Goal: Transaction & Acquisition: Purchase product/service

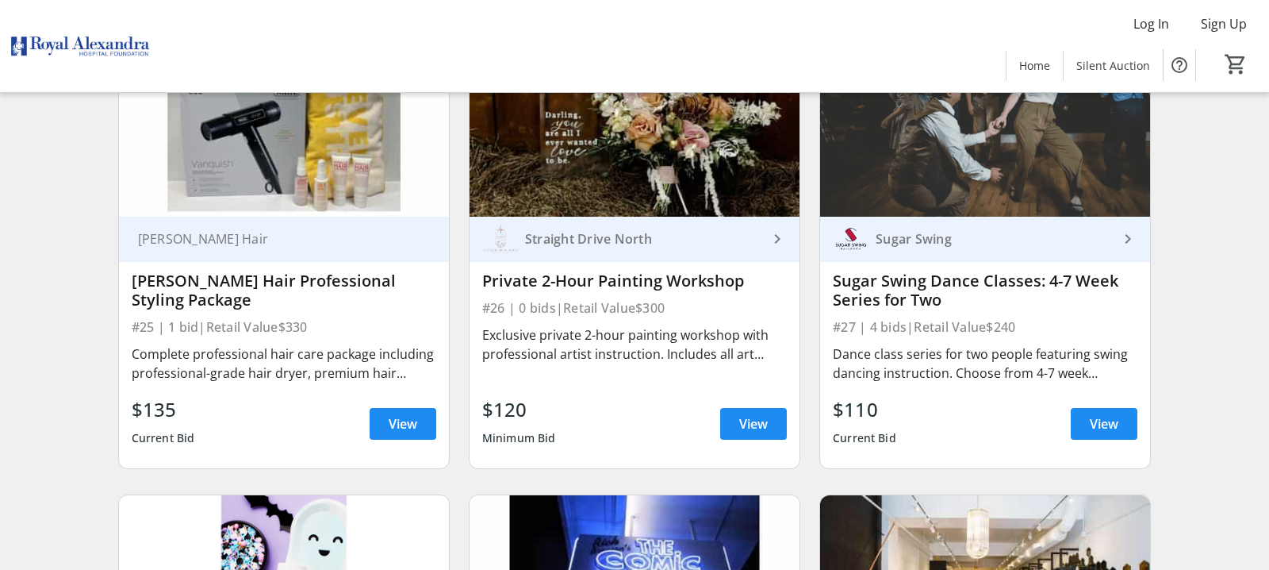
scroll to position [3916, 0]
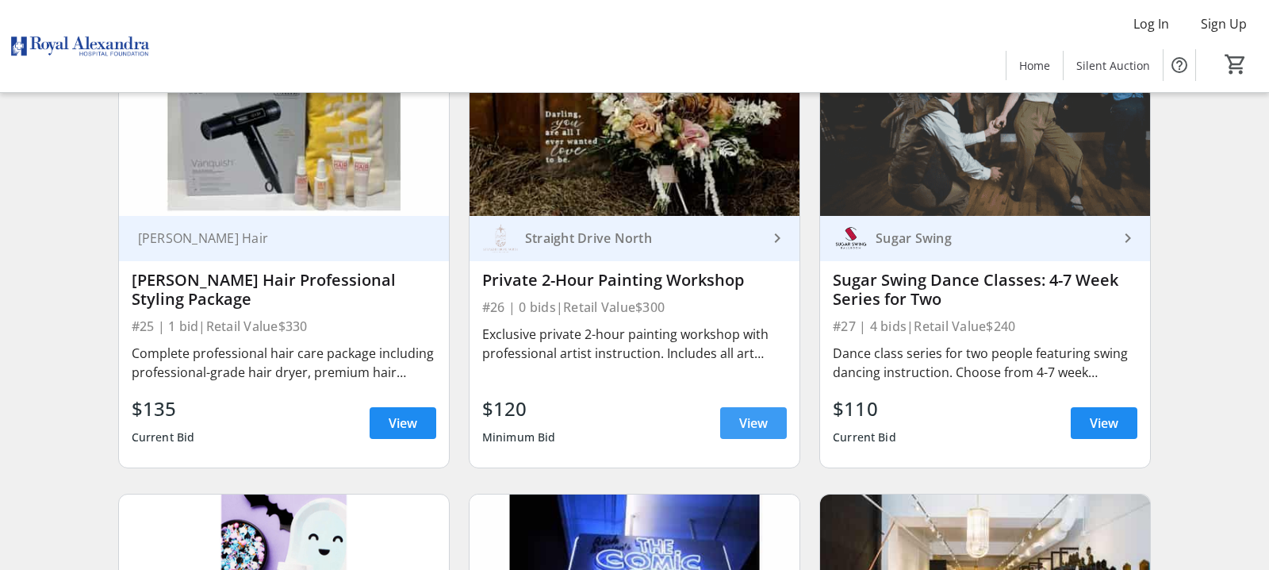
click at [757, 421] on span "View" at bounding box center [753, 422] width 29 height 19
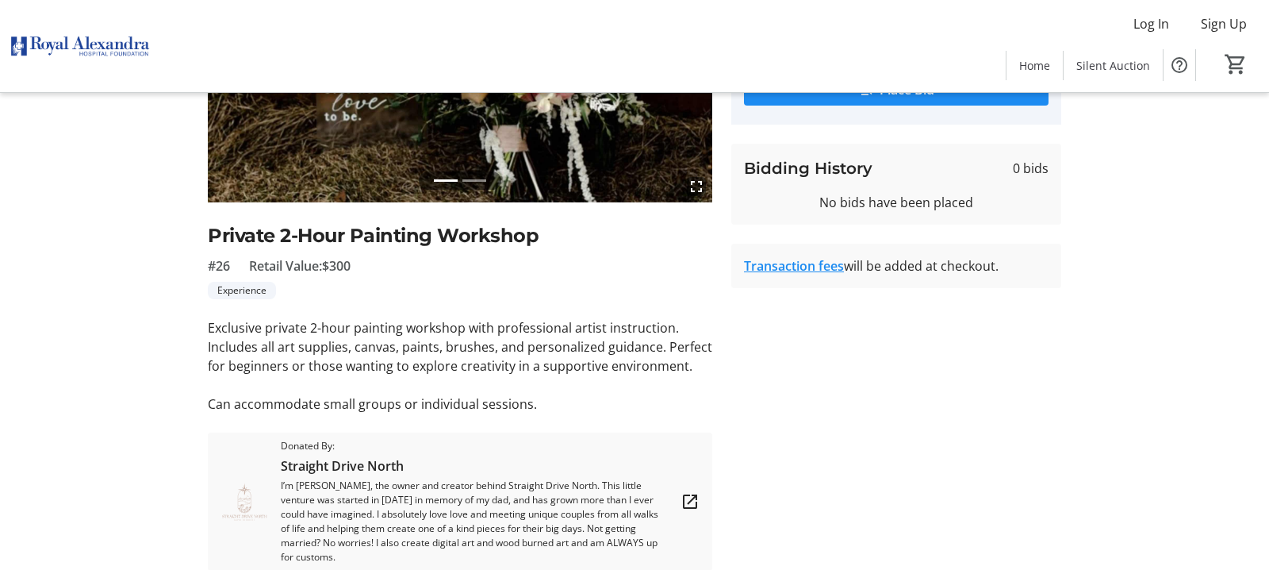
scroll to position [278, 0]
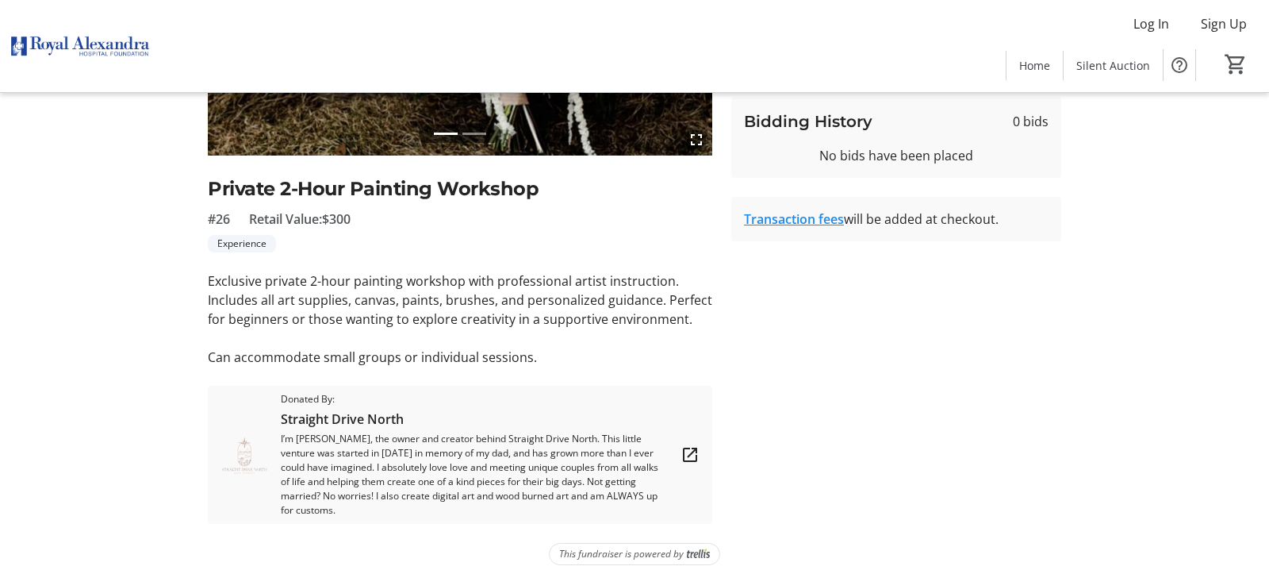
click at [692, 445] on mat-icon at bounding box center [690, 454] width 19 height 19
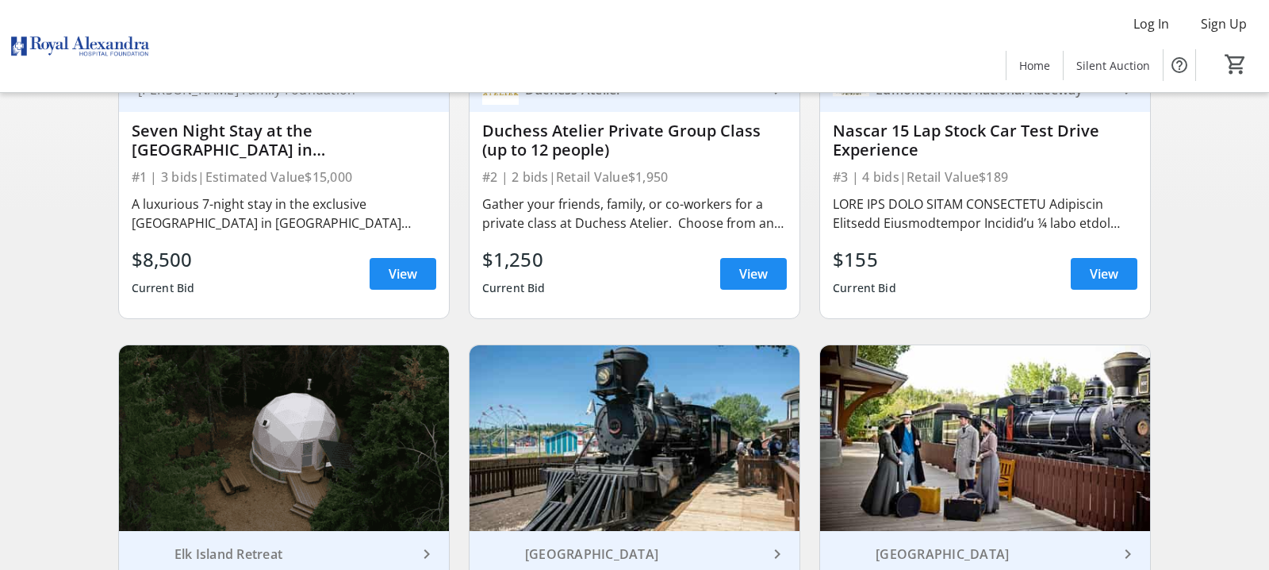
scroll to position [347, 0]
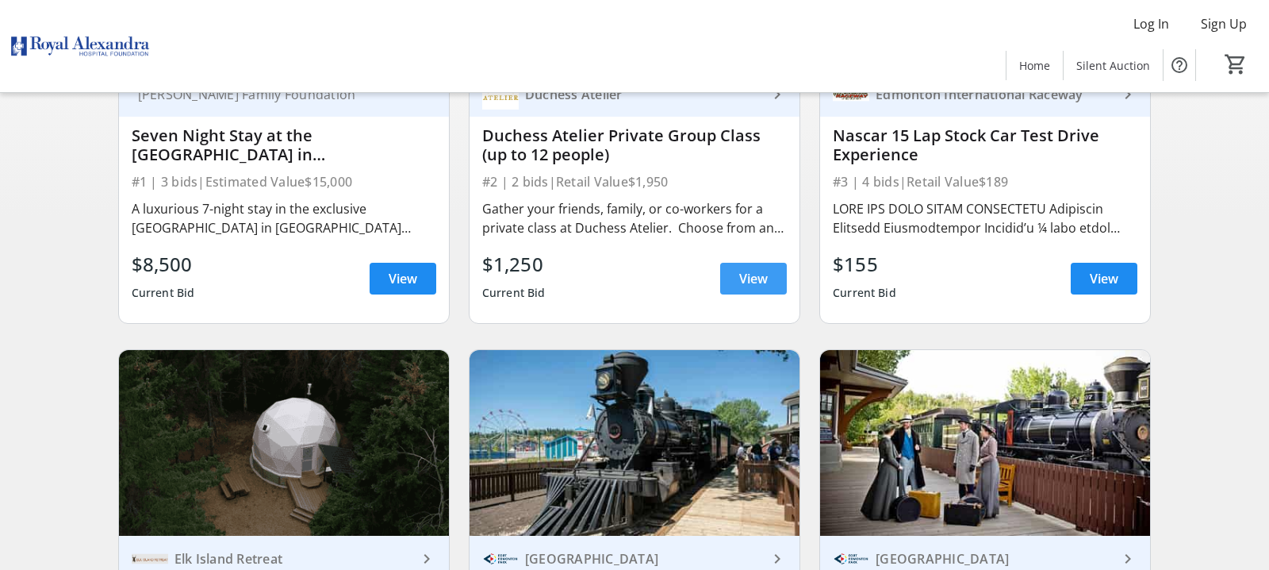
click at [775, 284] on span at bounding box center [753, 278] width 67 height 38
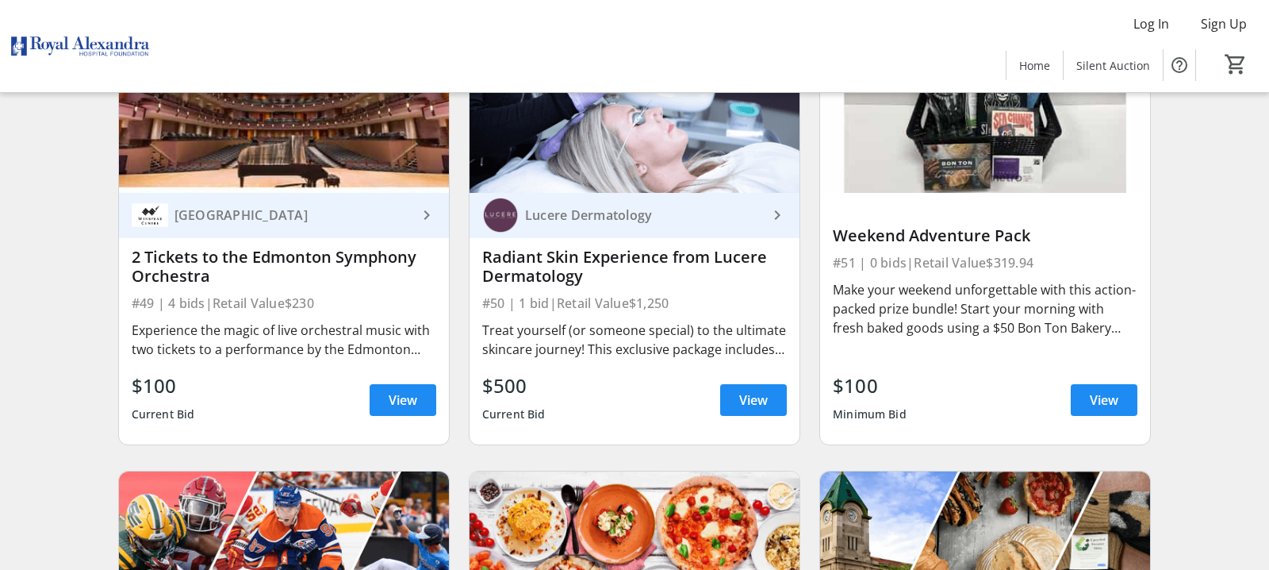
scroll to position [7610, 0]
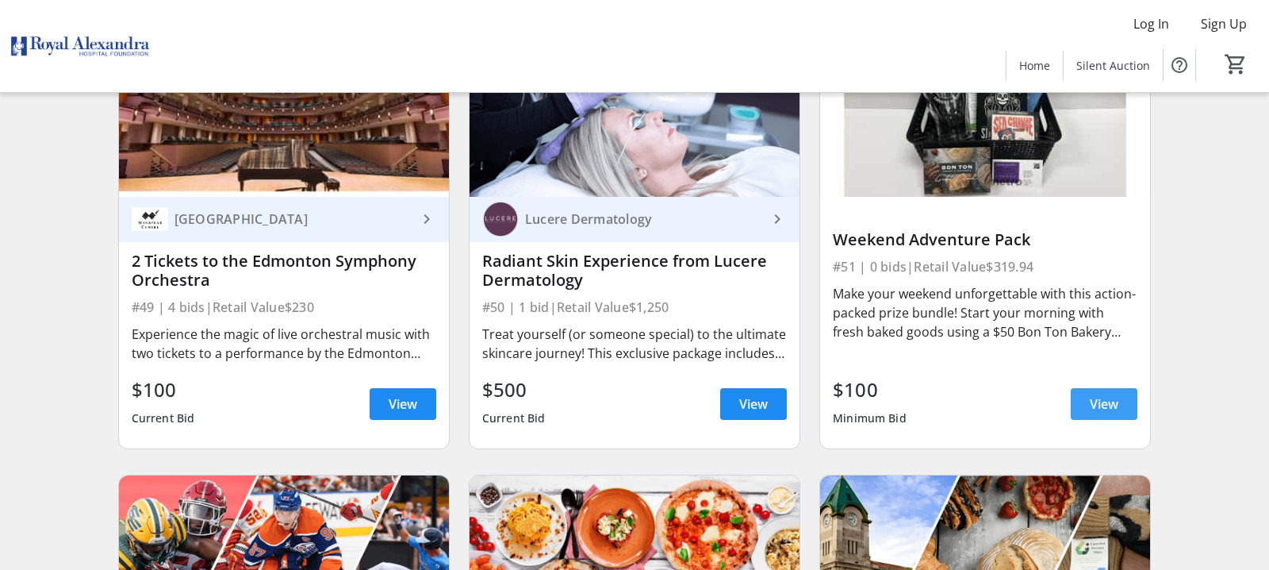
click at [1096, 402] on span "View" at bounding box center [1104, 403] width 29 height 19
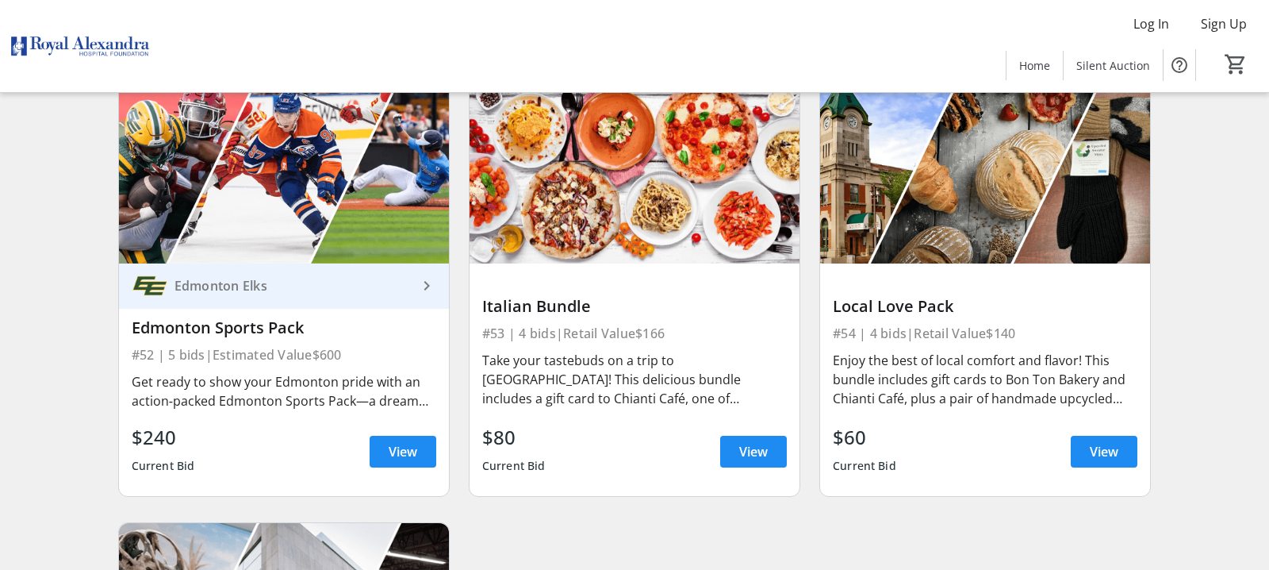
scroll to position [8005, 0]
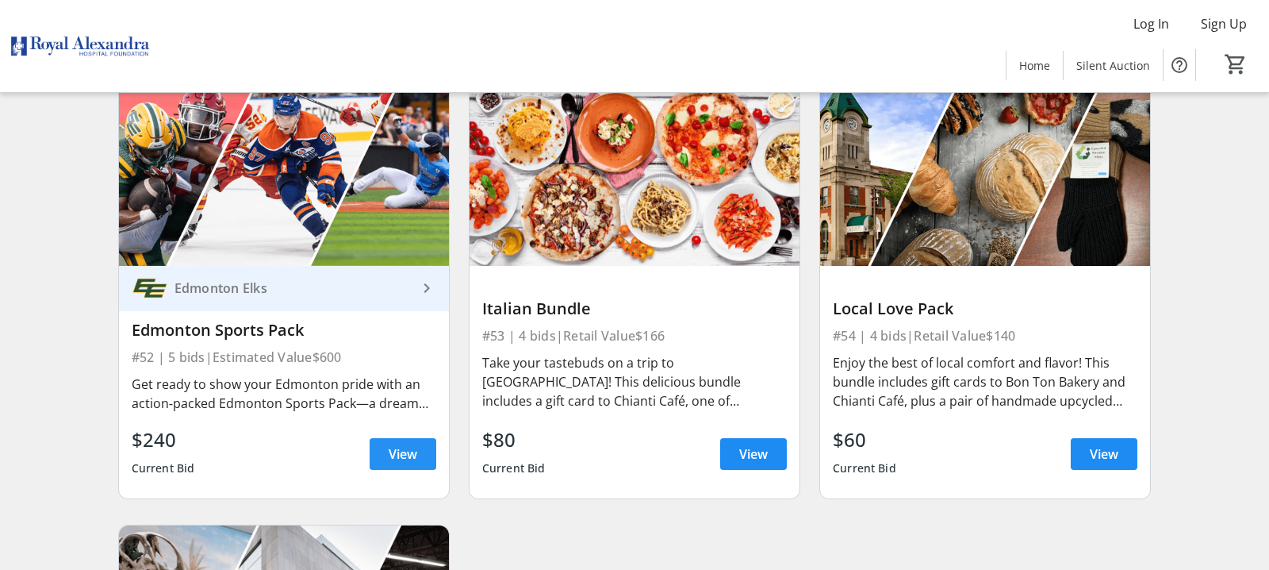
click at [399, 461] on span "View" at bounding box center [403, 453] width 29 height 19
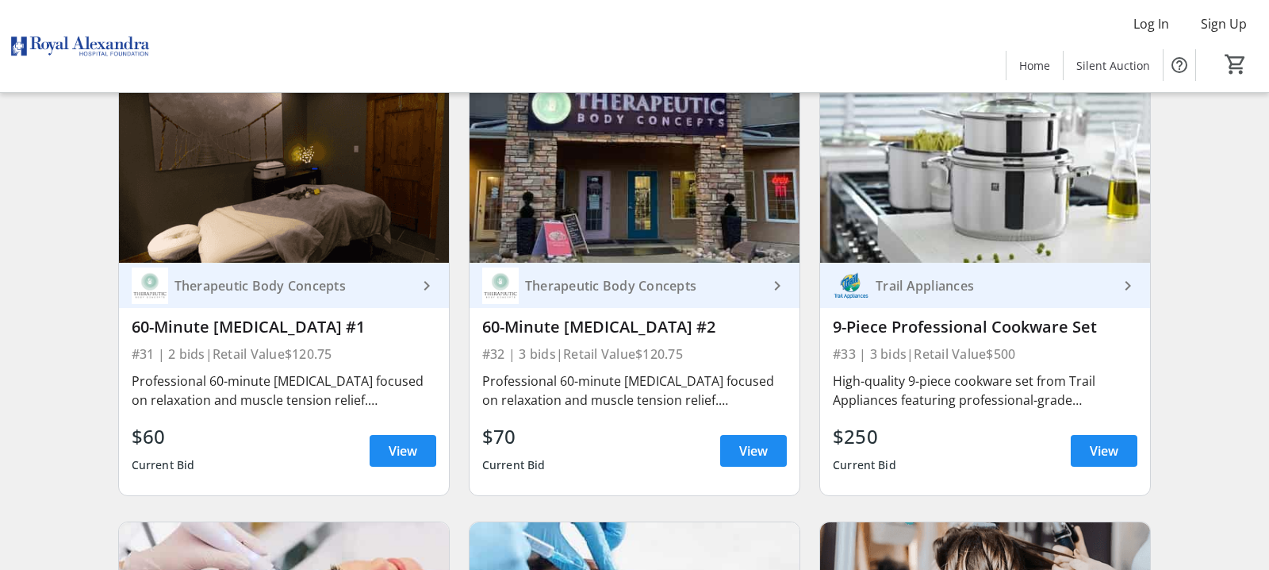
scroll to position [4799, 0]
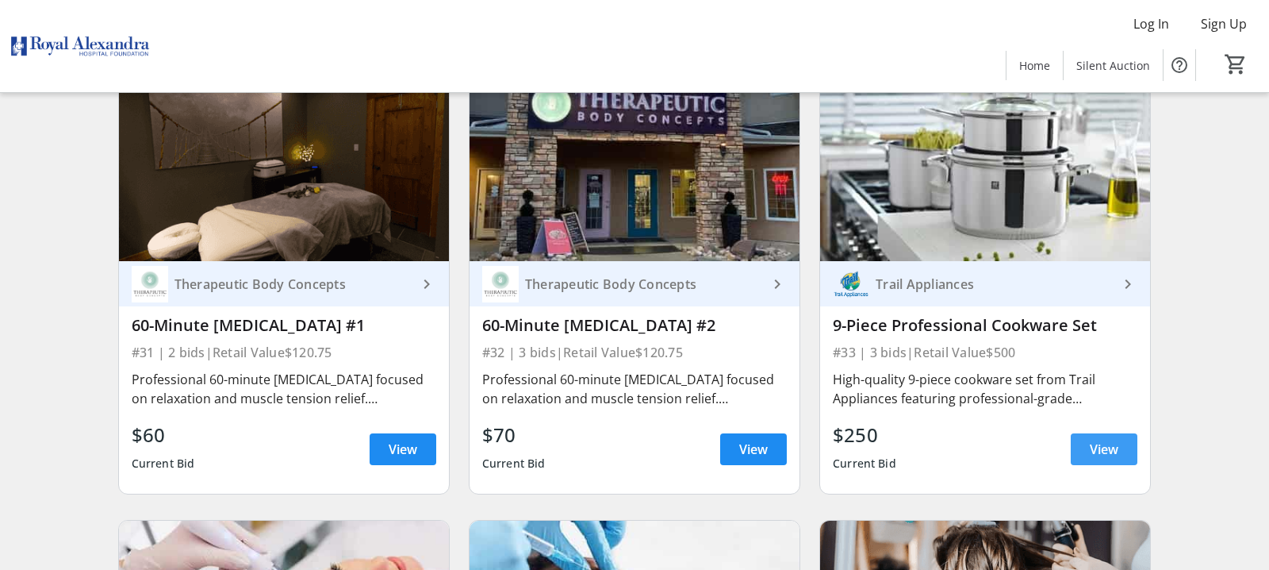
click at [1106, 446] on span "View" at bounding box center [1104, 448] width 29 height 19
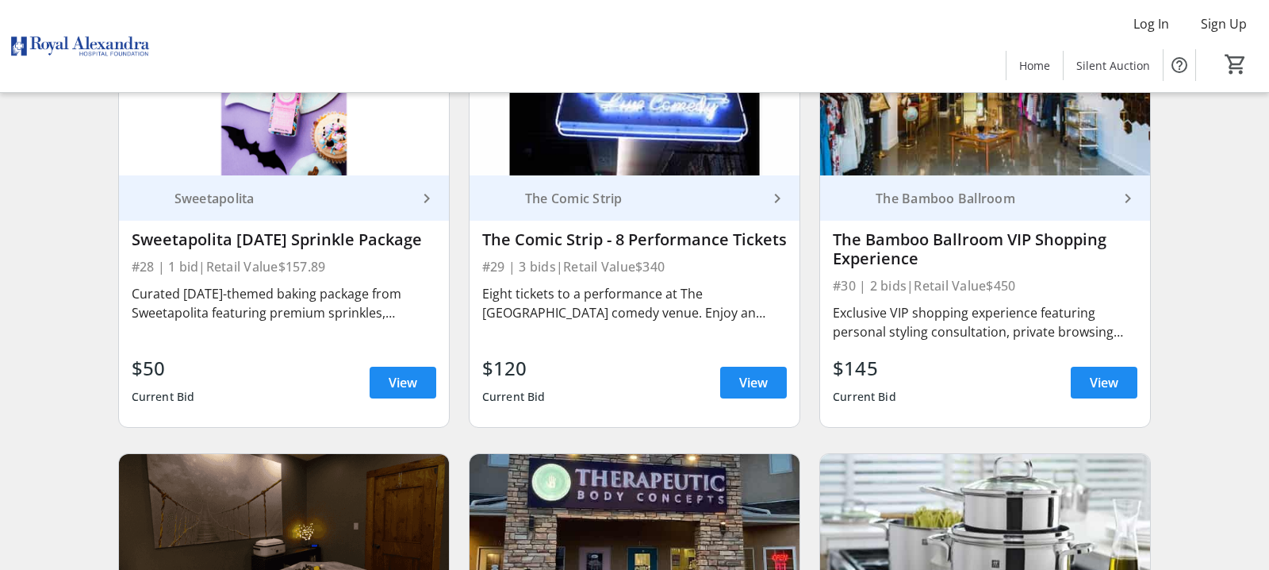
scroll to position [4333, 0]
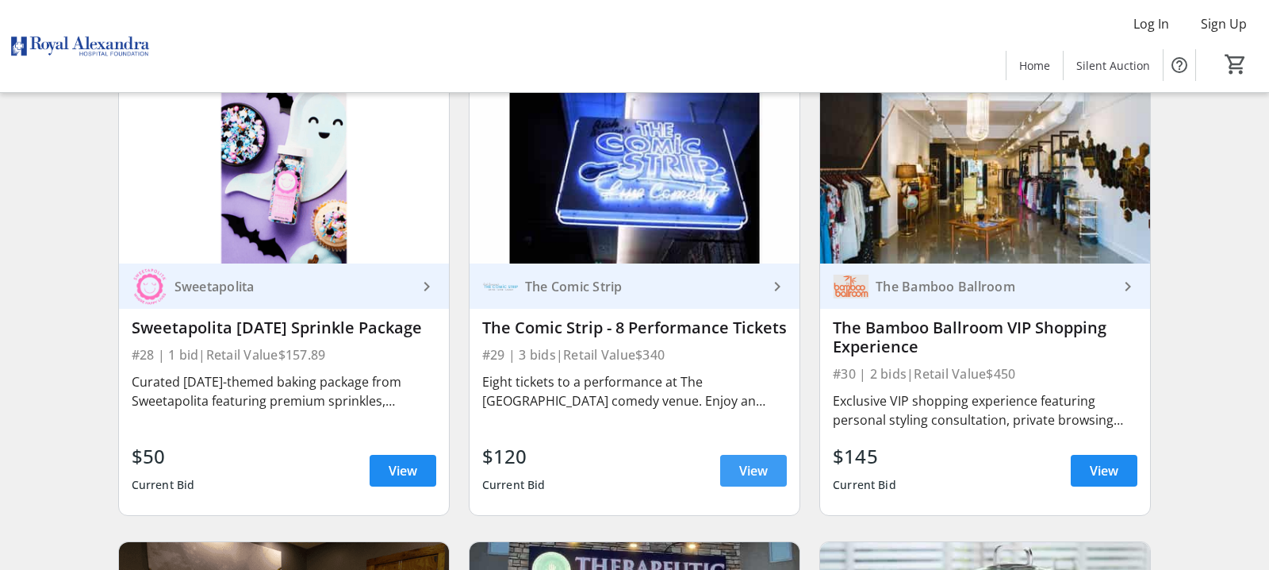
click at [765, 470] on span "View" at bounding box center [753, 470] width 29 height 19
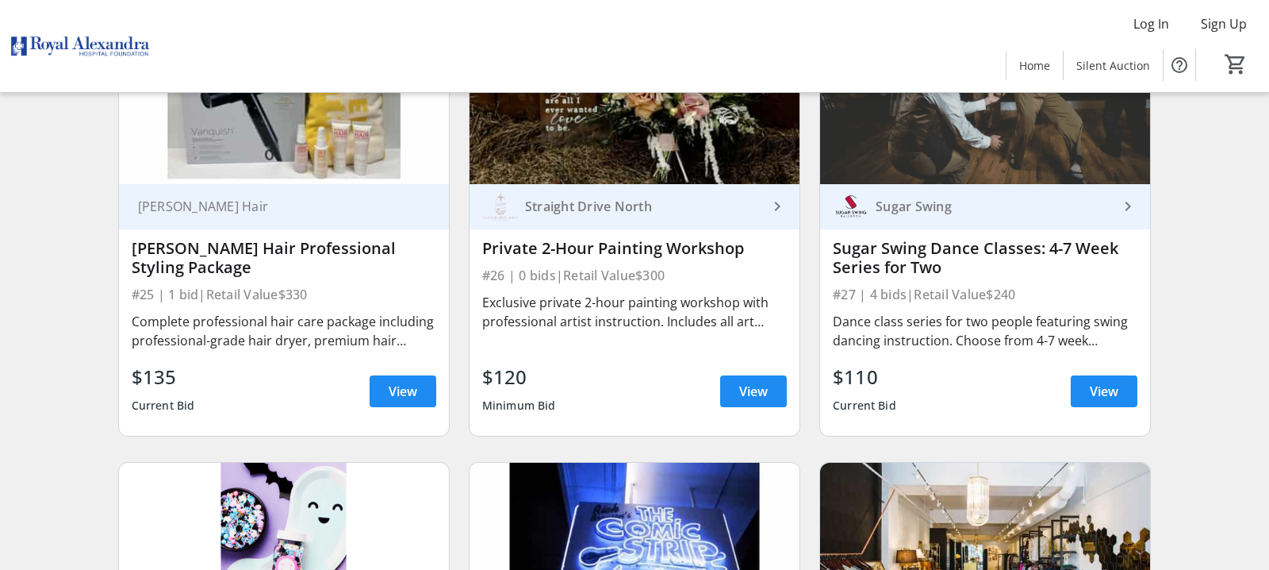
scroll to position [3945, 0]
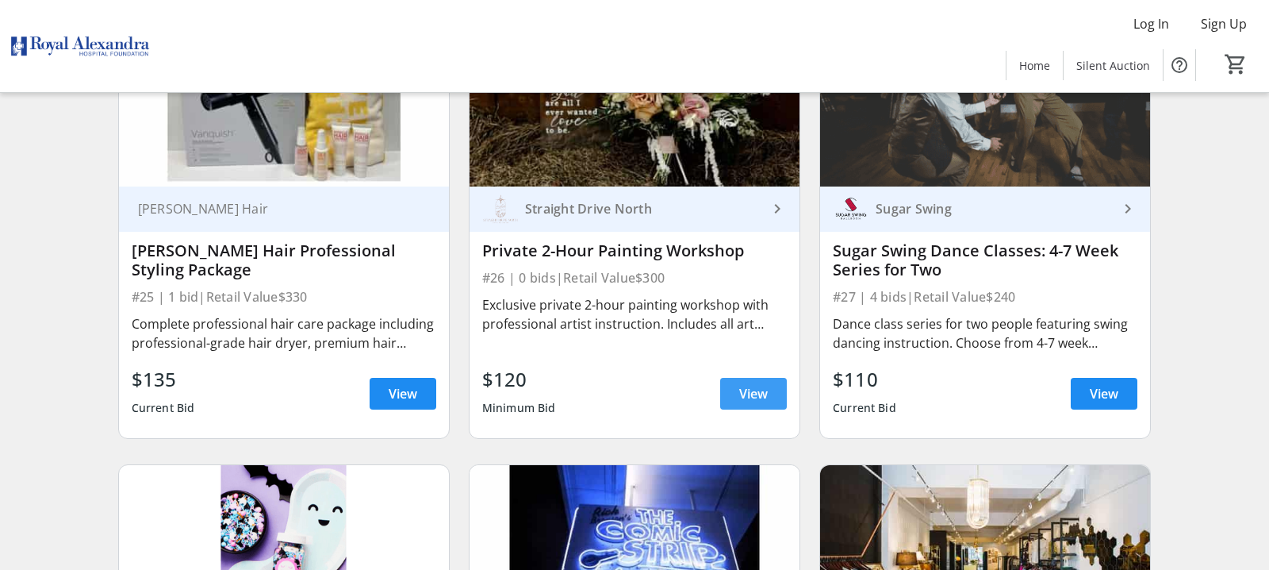
click at [759, 396] on span "View" at bounding box center [753, 393] width 29 height 19
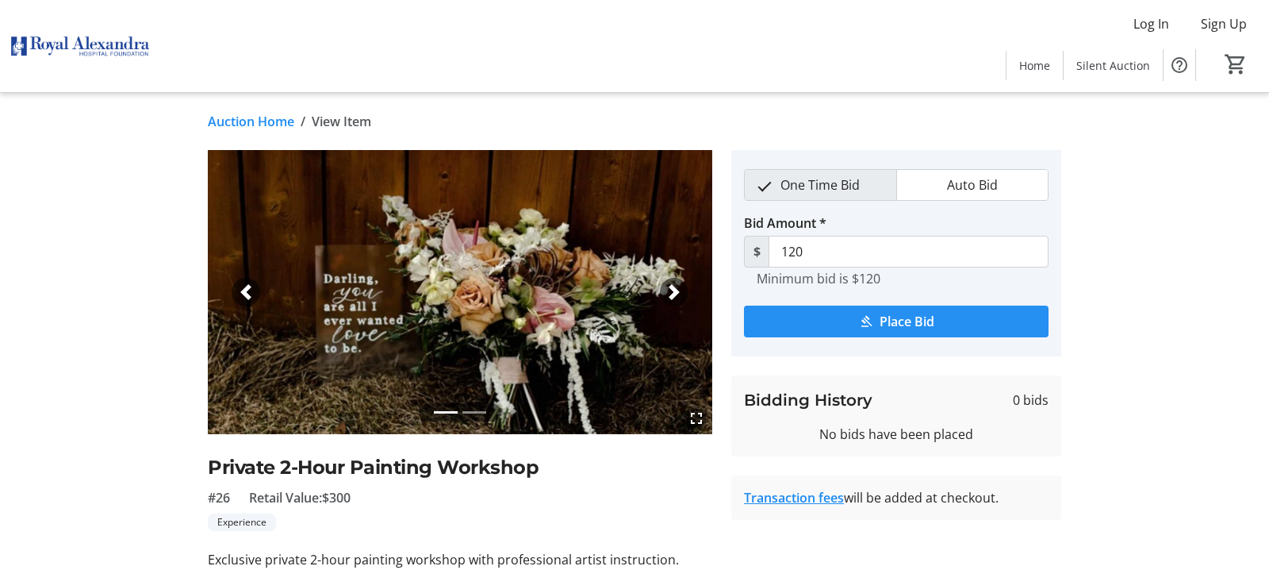
click at [892, 324] on span "Place Bid" at bounding box center [907, 321] width 55 height 19
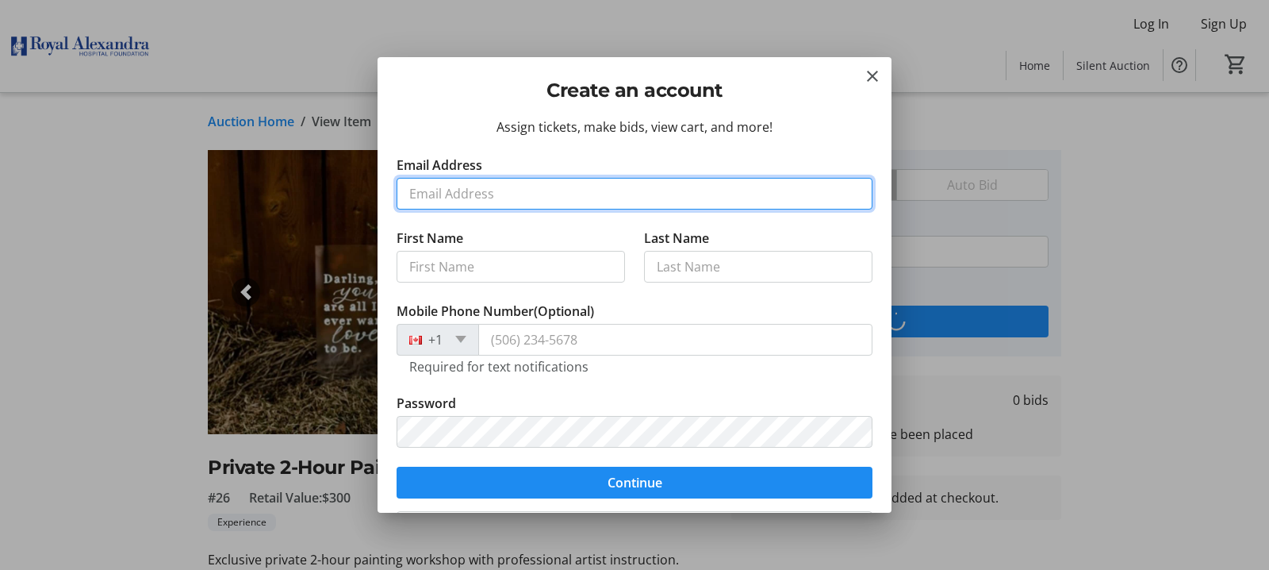
click at [470, 185] on input "Email Address" at bounding box center [635, 194] width 476 height 32
type input "ddavey@ualberta.ca"
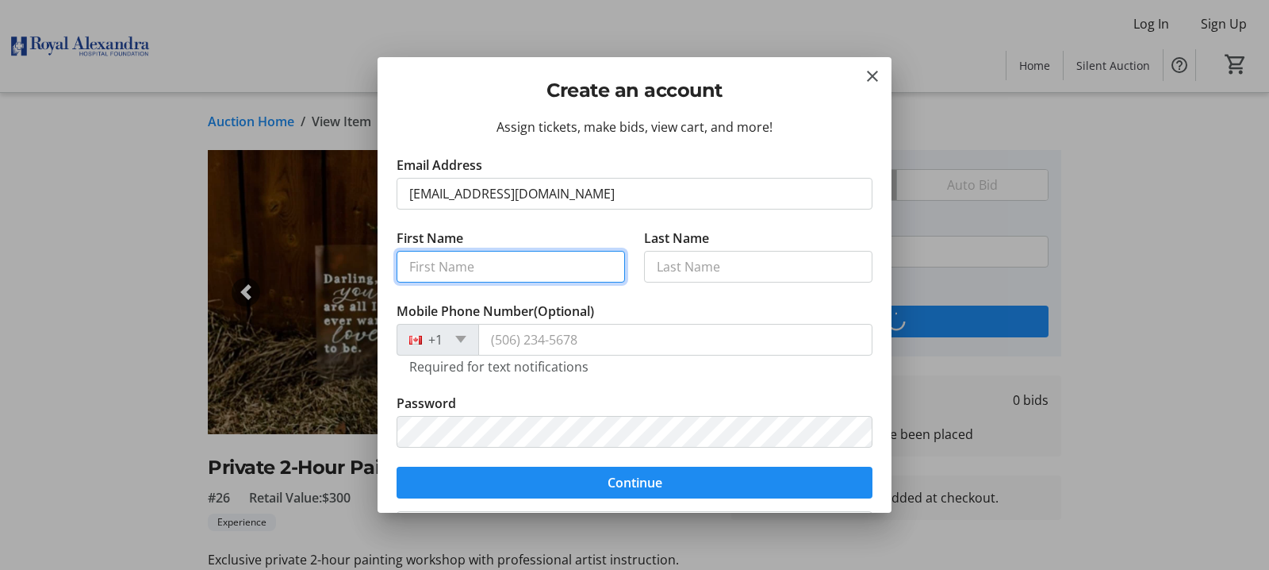
click at [435, 264] on input "First Name" at bounding box center [511, 267] width 228 height 32
click at [397, 466] on button "Continue" at bounding box center [635, 482] width 476 height 32
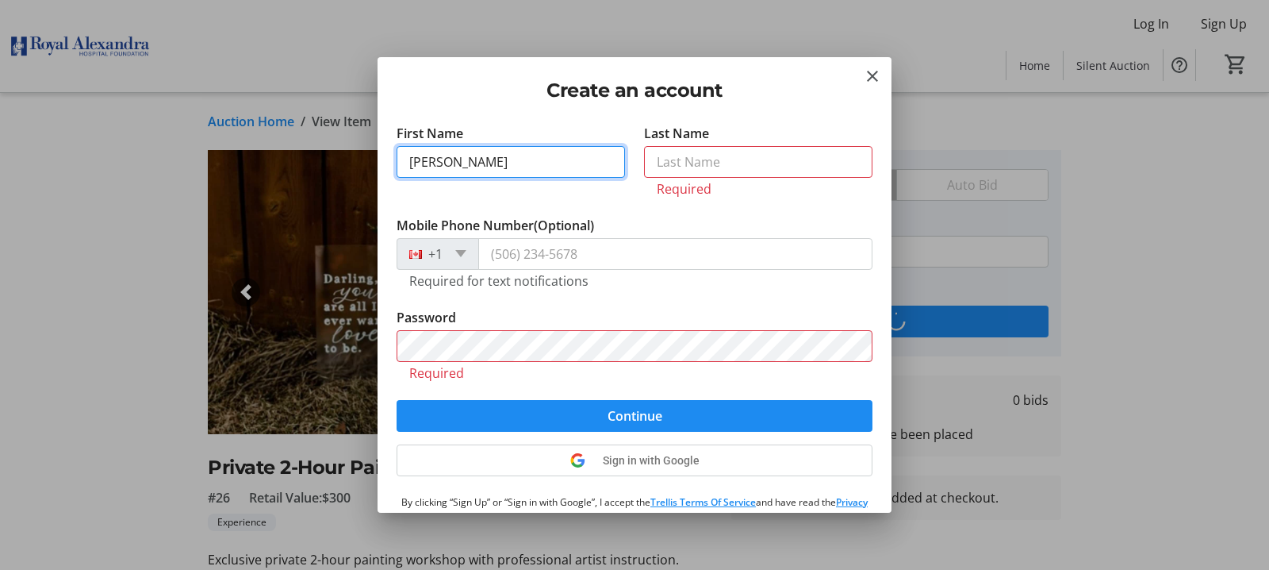
scroll to position [111, 0]
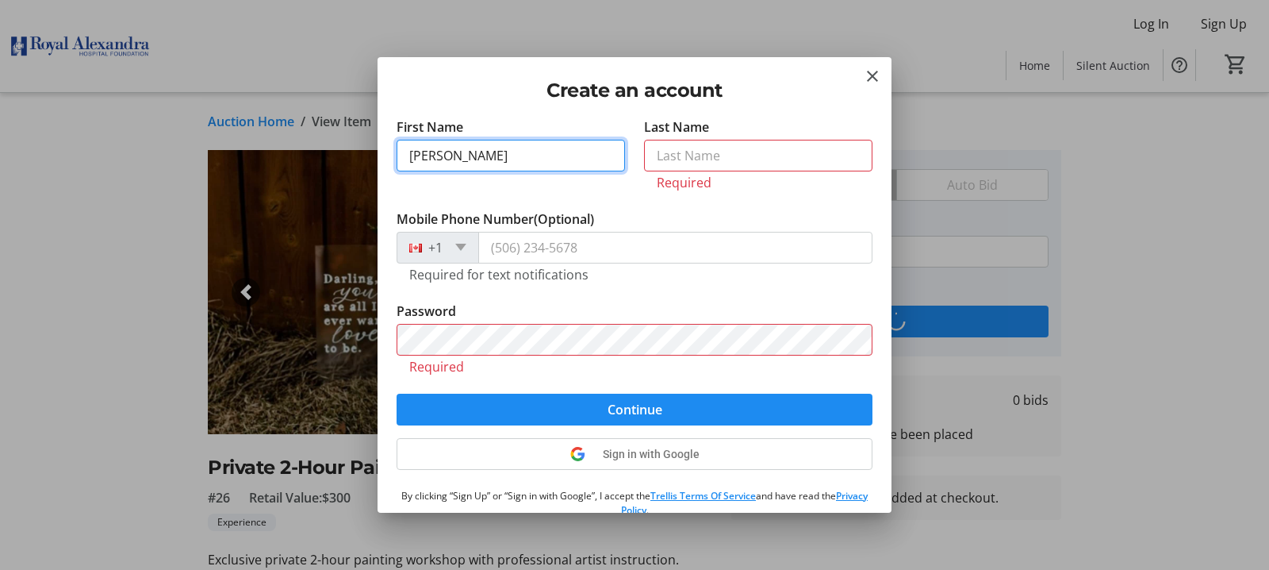
type input "Doug"
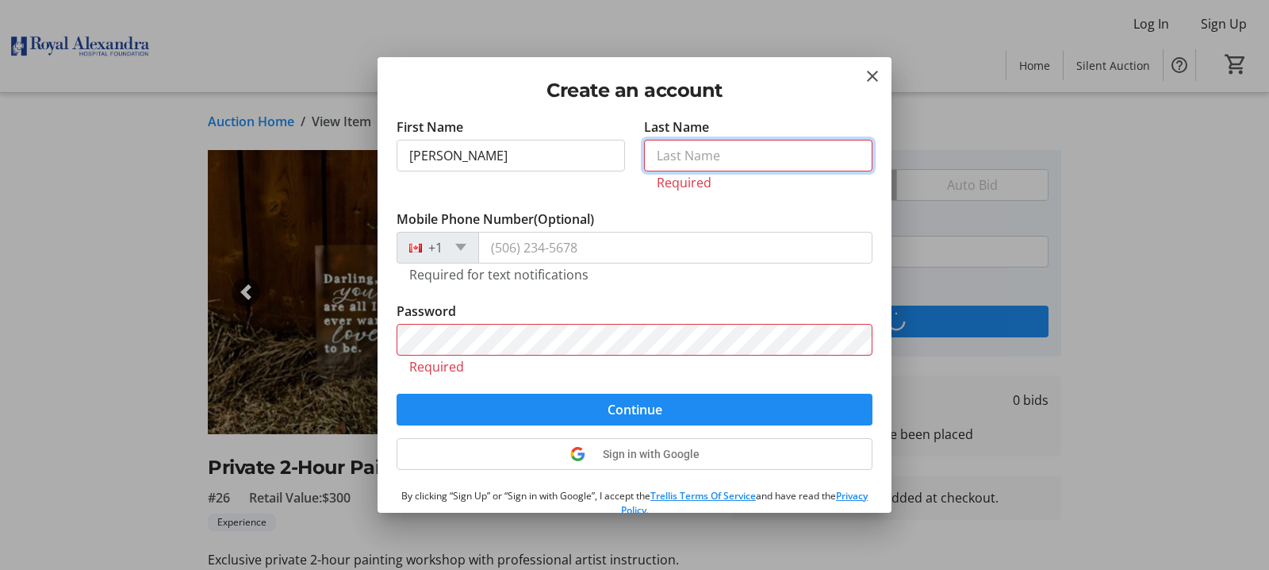
click at [673, 160] on input "Last Name" at bounding box center [758, 156] width 228 height 32
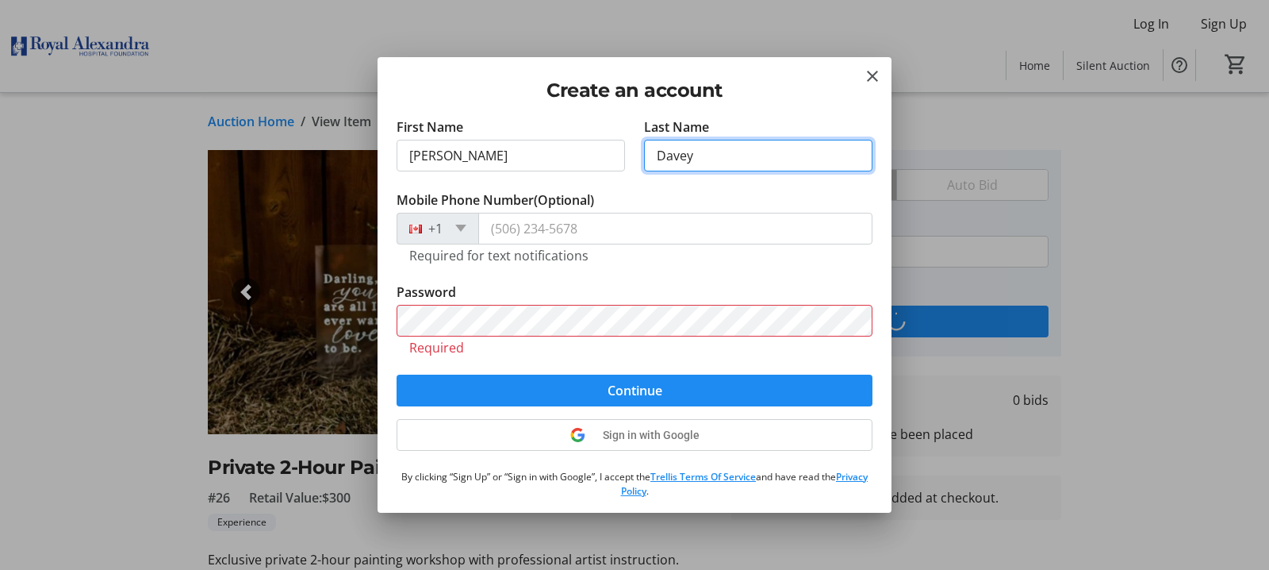
type input "Davey"
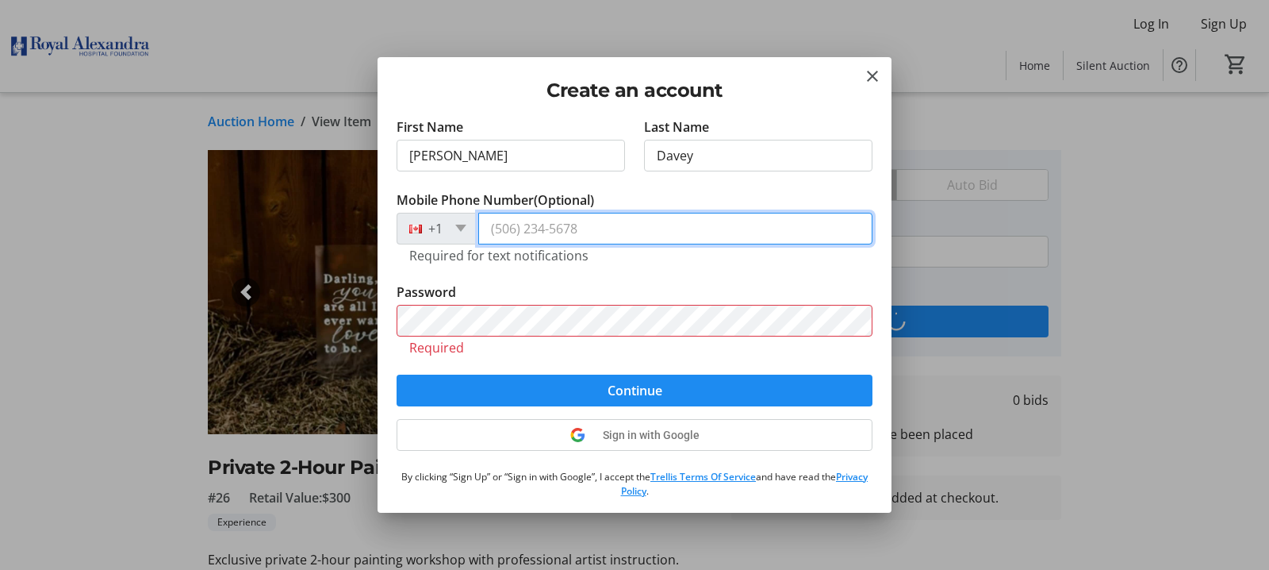
click at [530, 228] on input "Mobile Phone Number (Optional)" at bounding box center [675, 229] width 394 height 32
type input "(780) 951-5176"
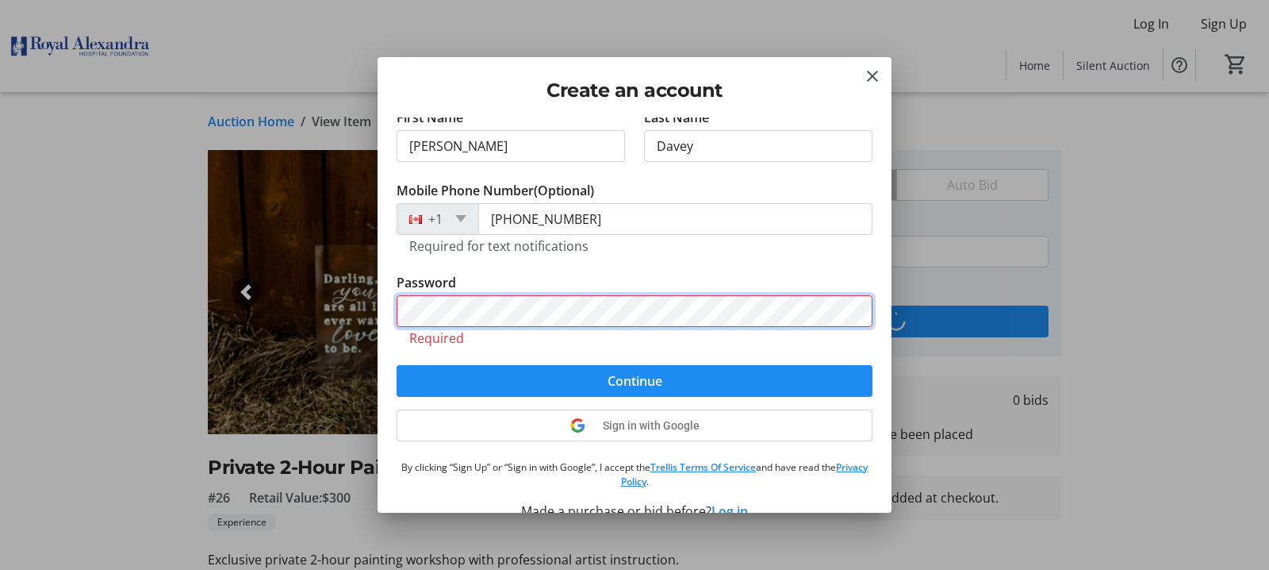
scroll to position [147, 0]
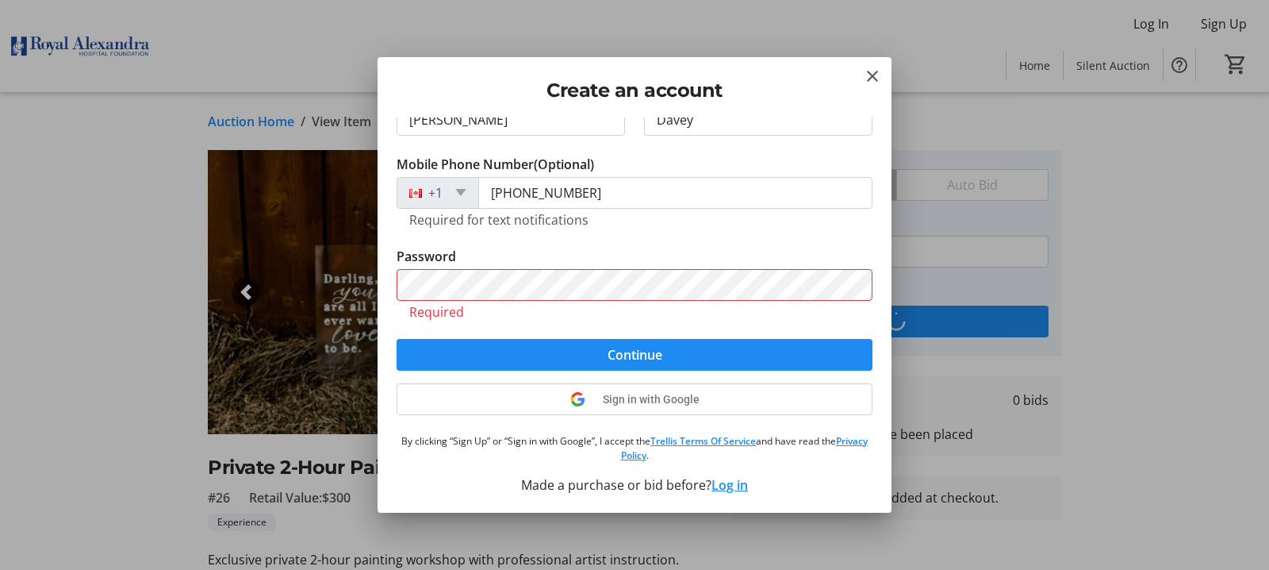
click at [453, 314] on tr-error "Required" at bounding box center [634, 312] width 451 height 16
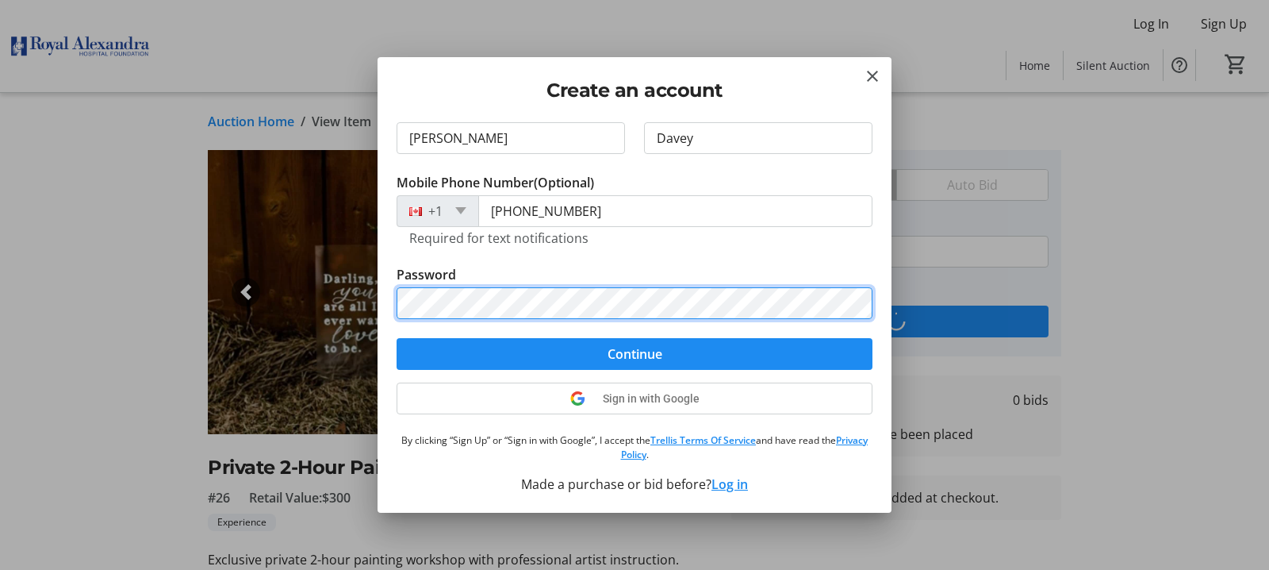
scroll to position [128, 0]
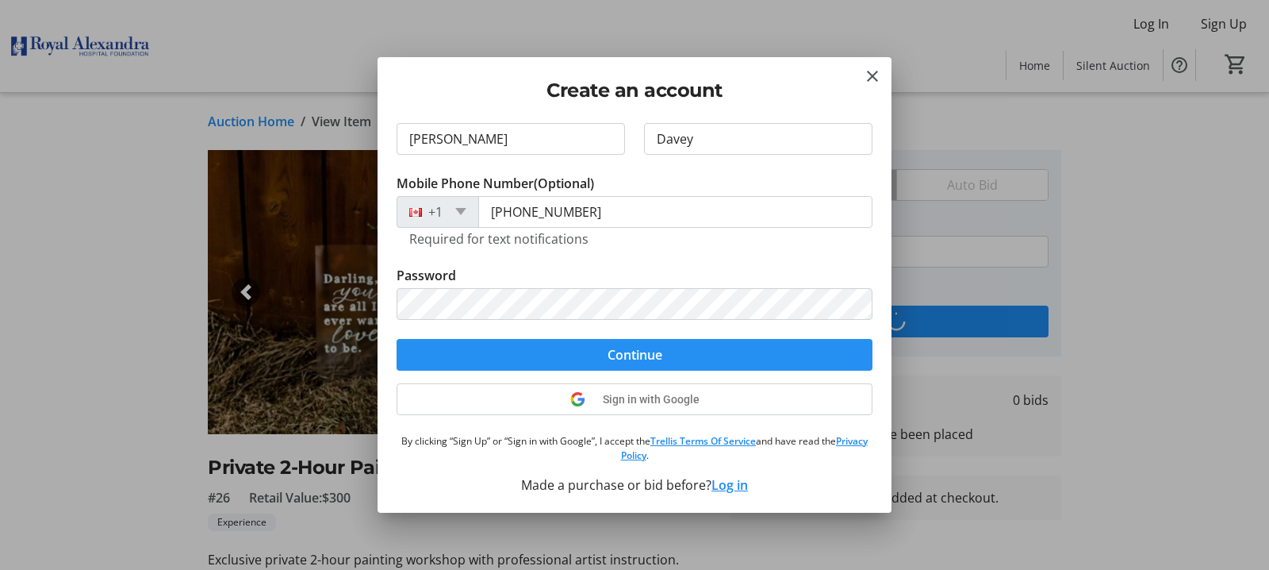
click at [654, 357] on span "Continue" at bounding box center [635, 354] width 55 height 19
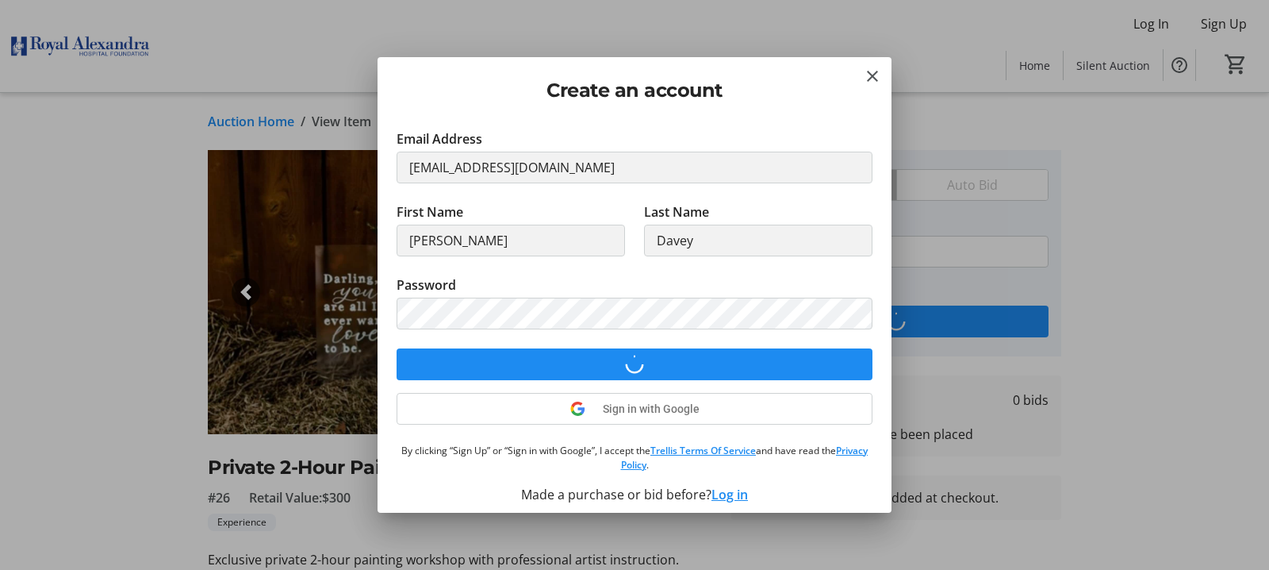
scroll to position [29, 0]
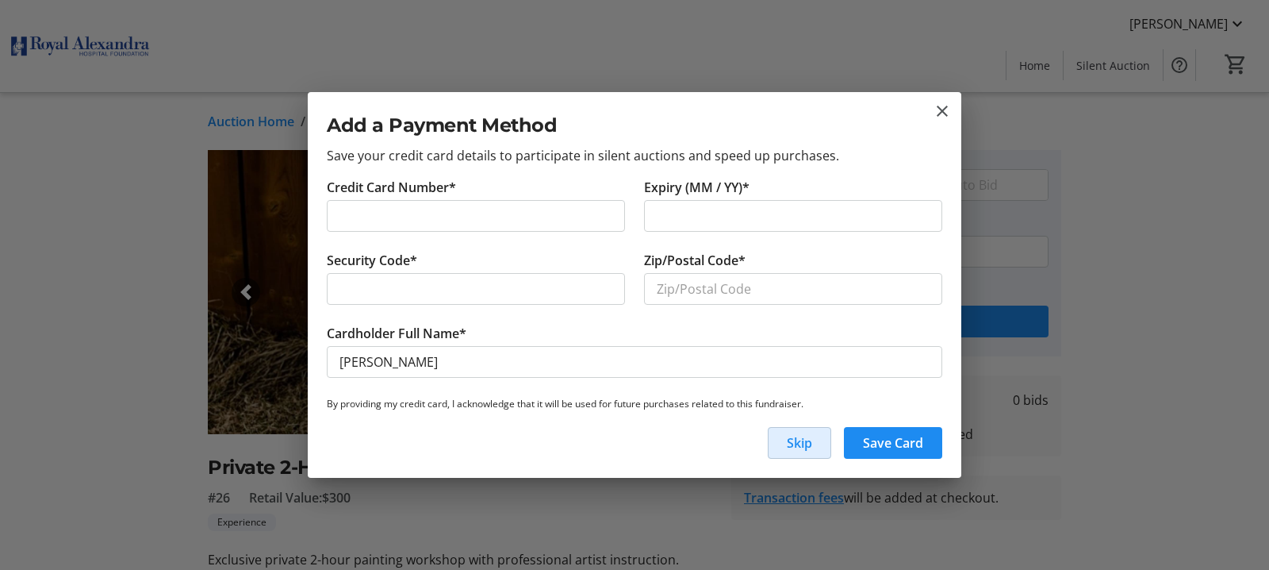
click at [808, 443] on span "Skip" at bounding box center [799, 442] width 25 height 19
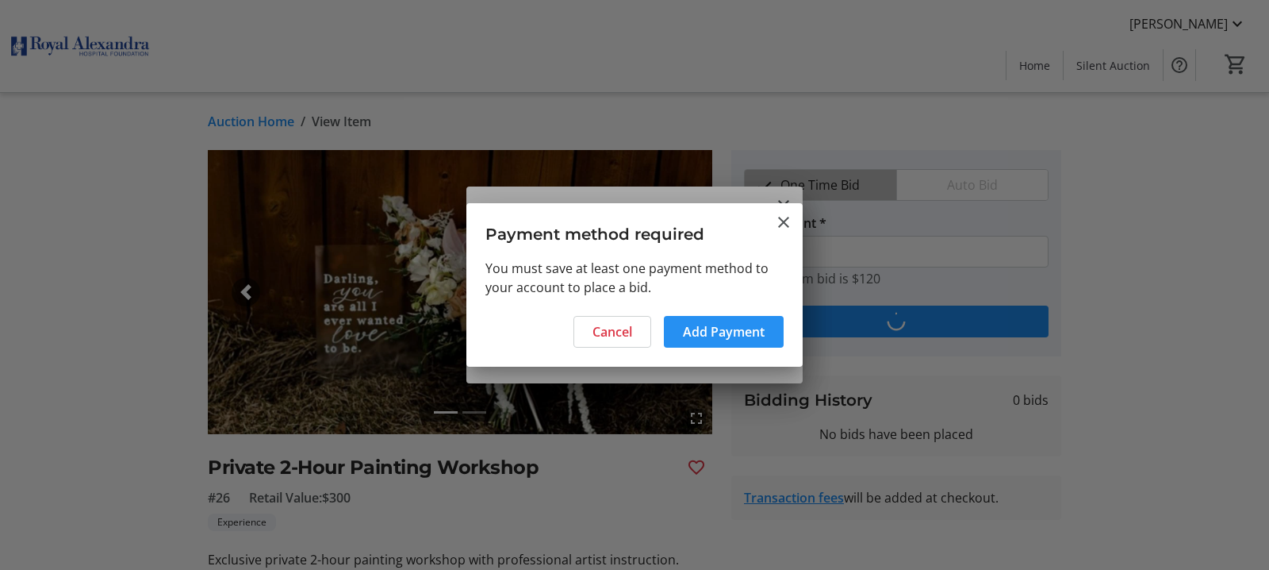
click at [733, 337] on span "Add Payment" at bounding box center [724, 331] width 82 height 19
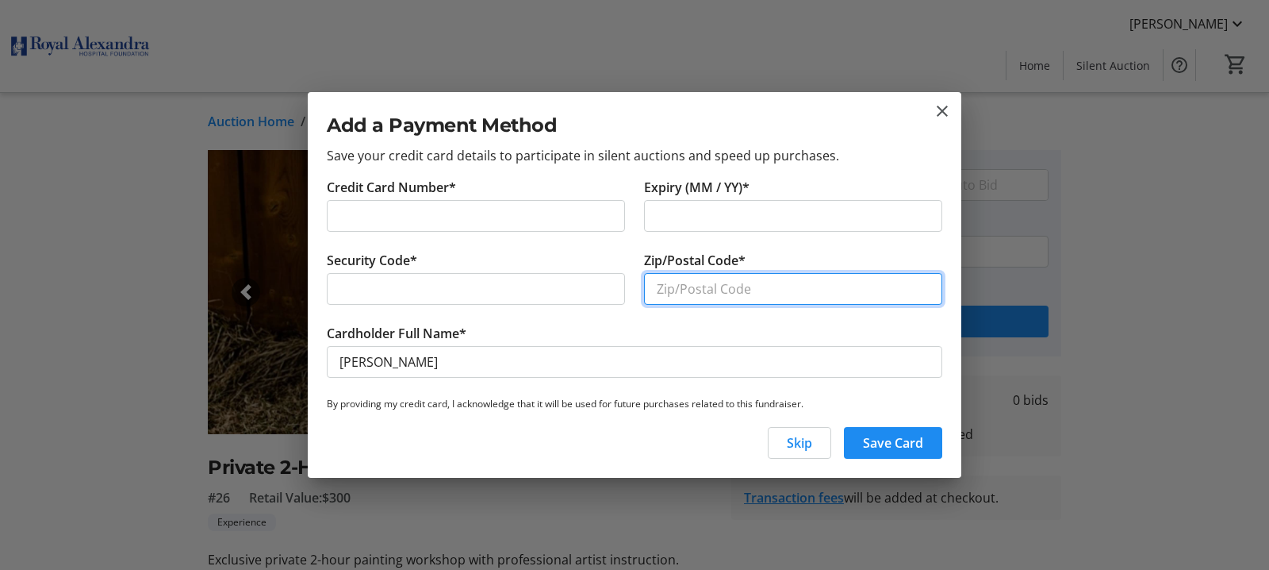
click at [692, 279] on input "Zip/Postal Code*" at bounding box center [793, 289] width 298 height 32
type input "T8B1B6"
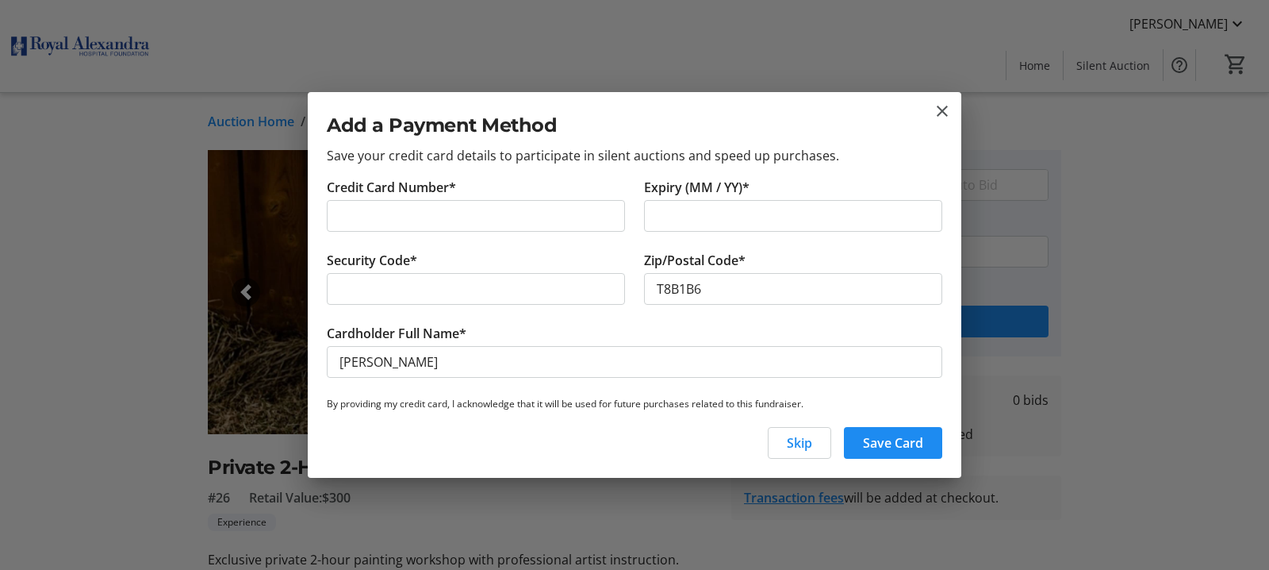
click at [338, 278] on div at bounding box center [476, 289] width 298 height 32
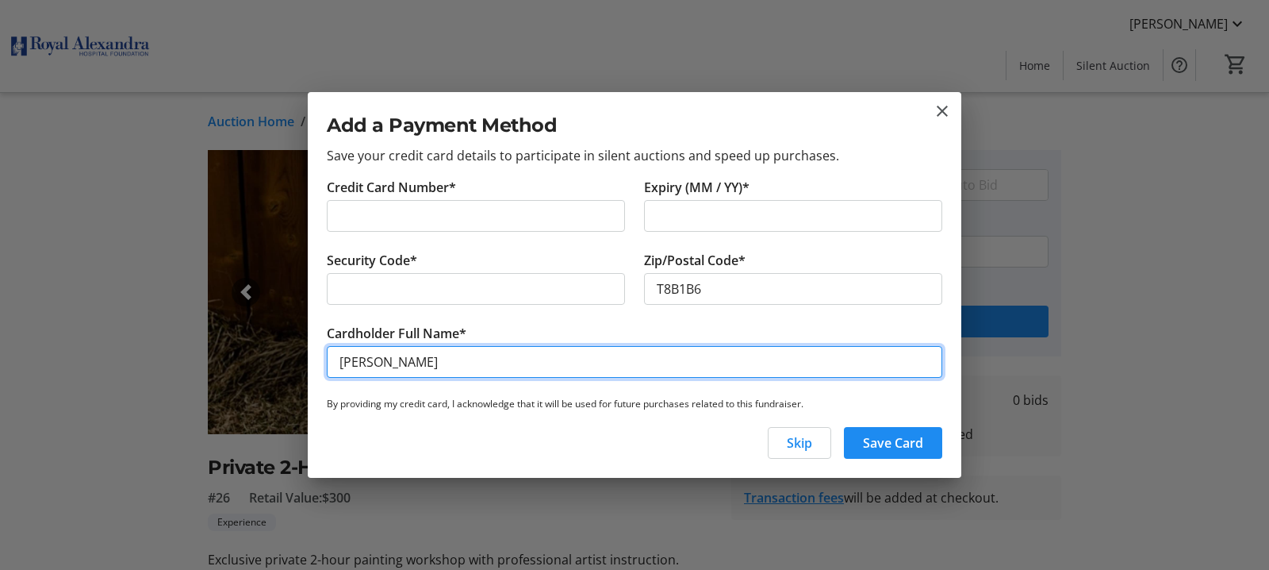
click at [429, 363] on input "Doug Davey" at bounding box center [635, 362] width 616 height 32
type input "D"
type input "P Douglas Davey"
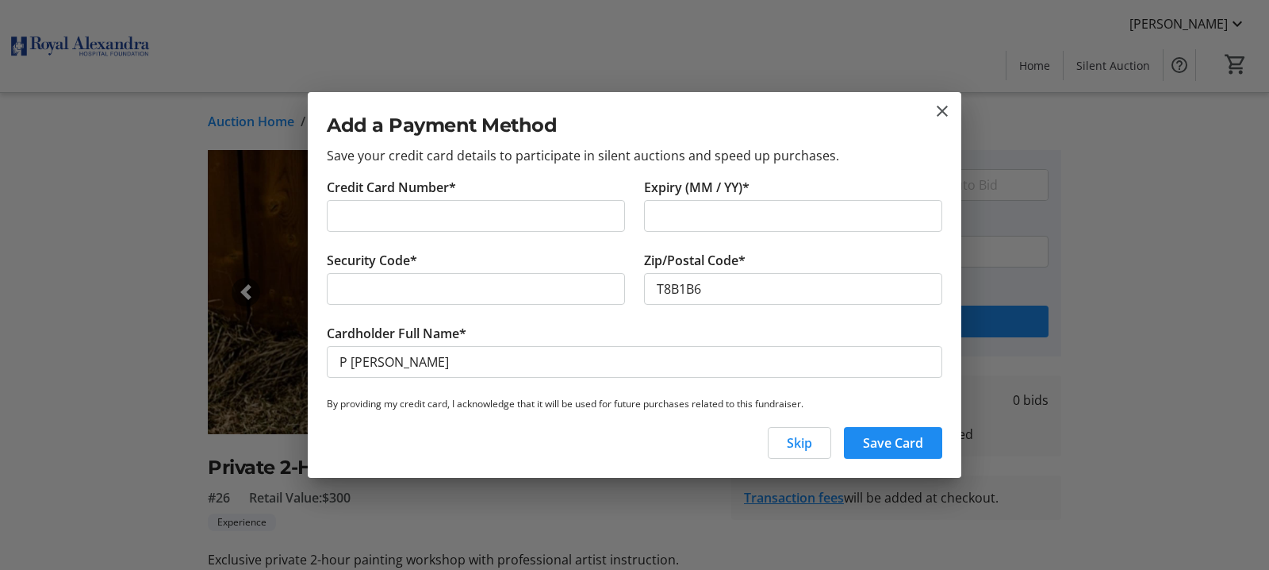
click at [885, 440] on span "Save Card" at bounding box center [893, 442] width 60 height 19
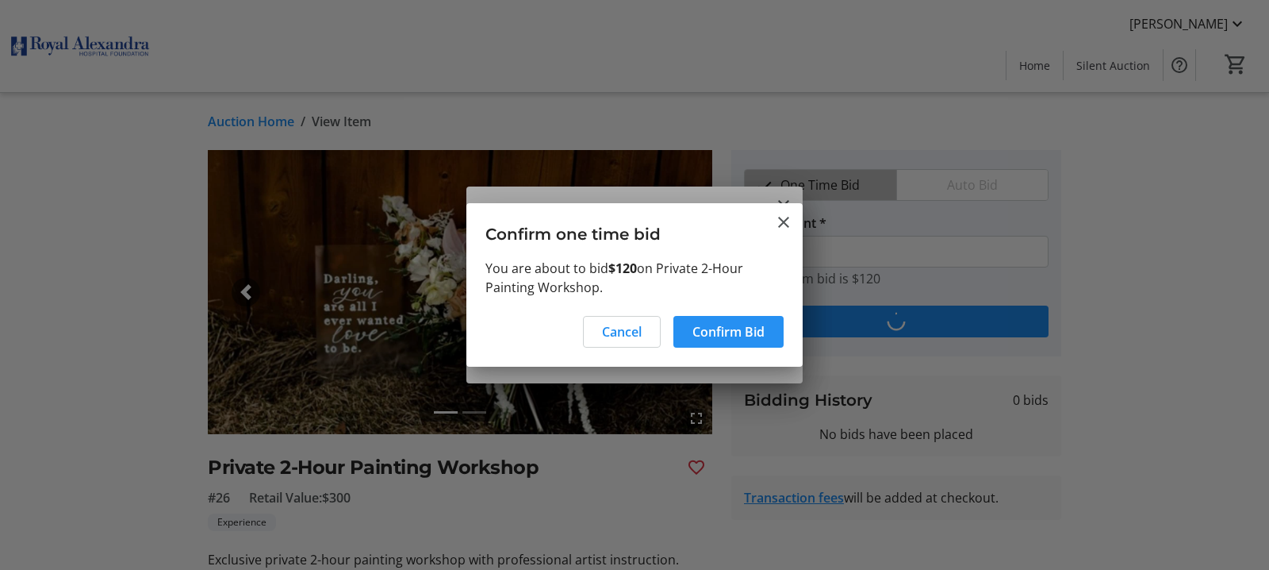
click at [717, 328] on span "Confirm Bid" at bounding box center [728, 331] width 72 height 19
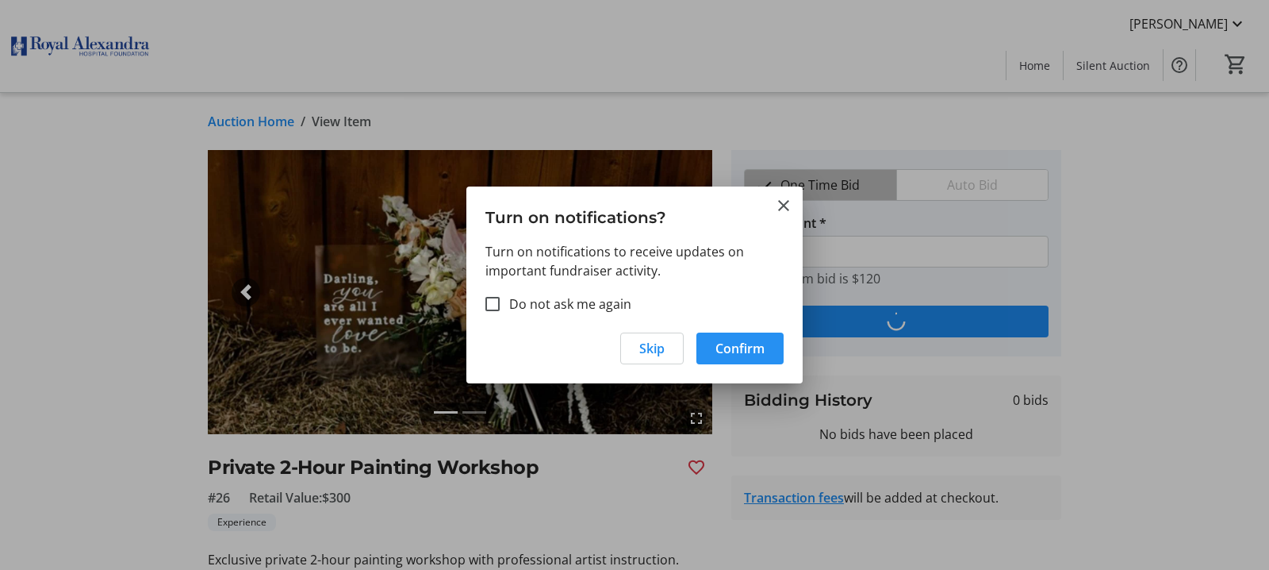
type input "130"
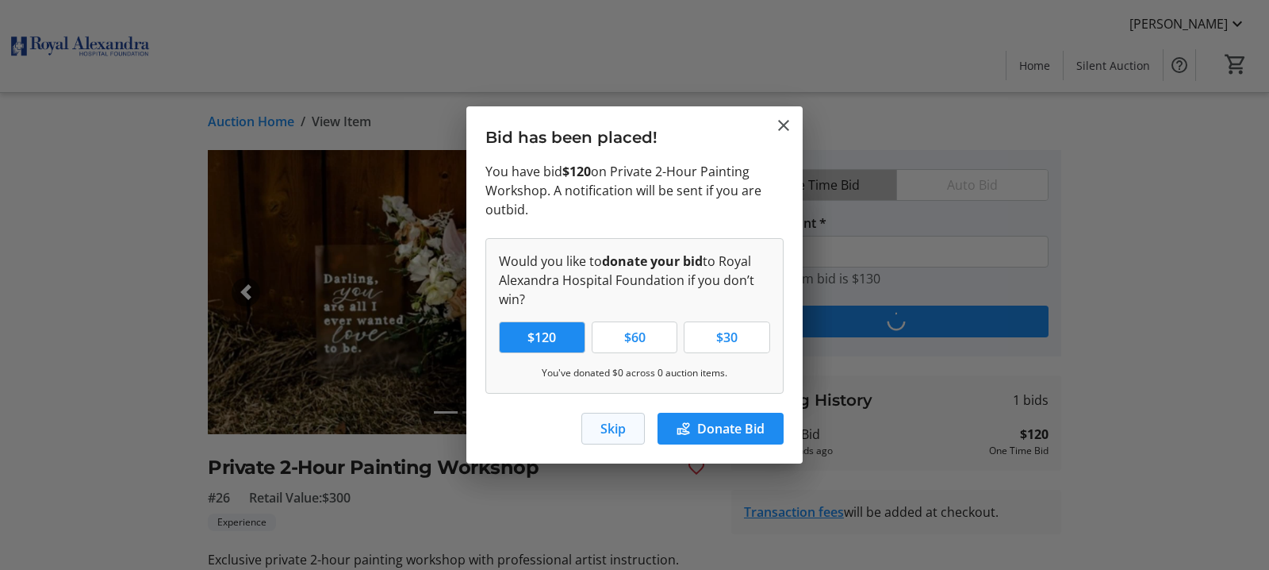
click at [618, 427] on span "Skip" at bounding box center [612, 428] width 25 height 19
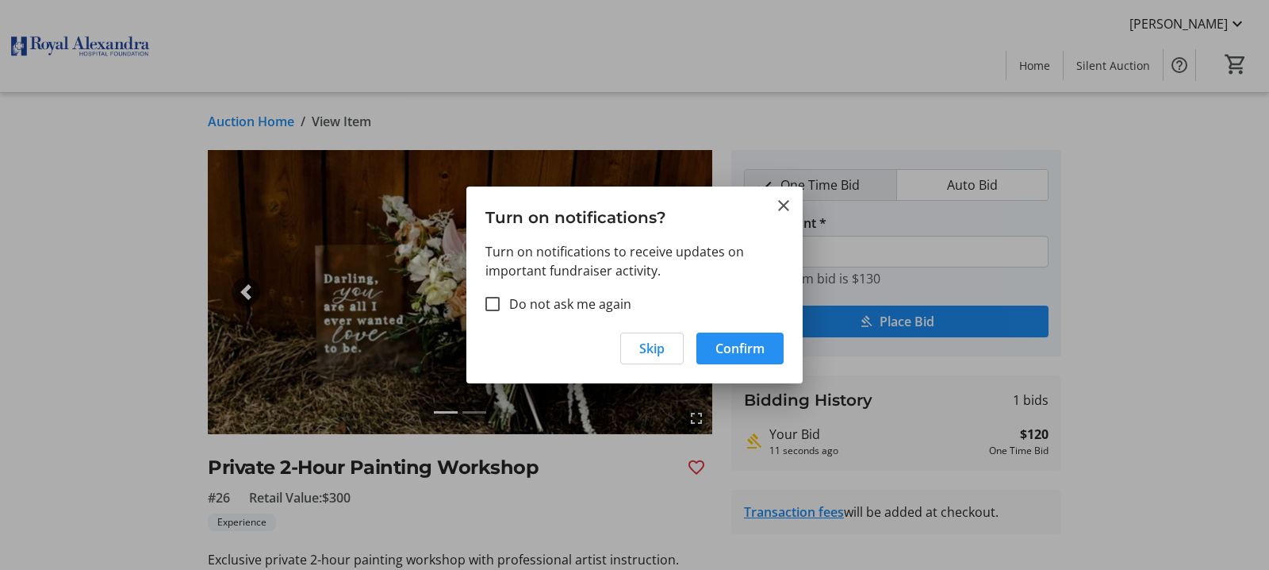
click at [735, 345] on span "Confirm" at bounding box center [739, 348] width 49 height 19
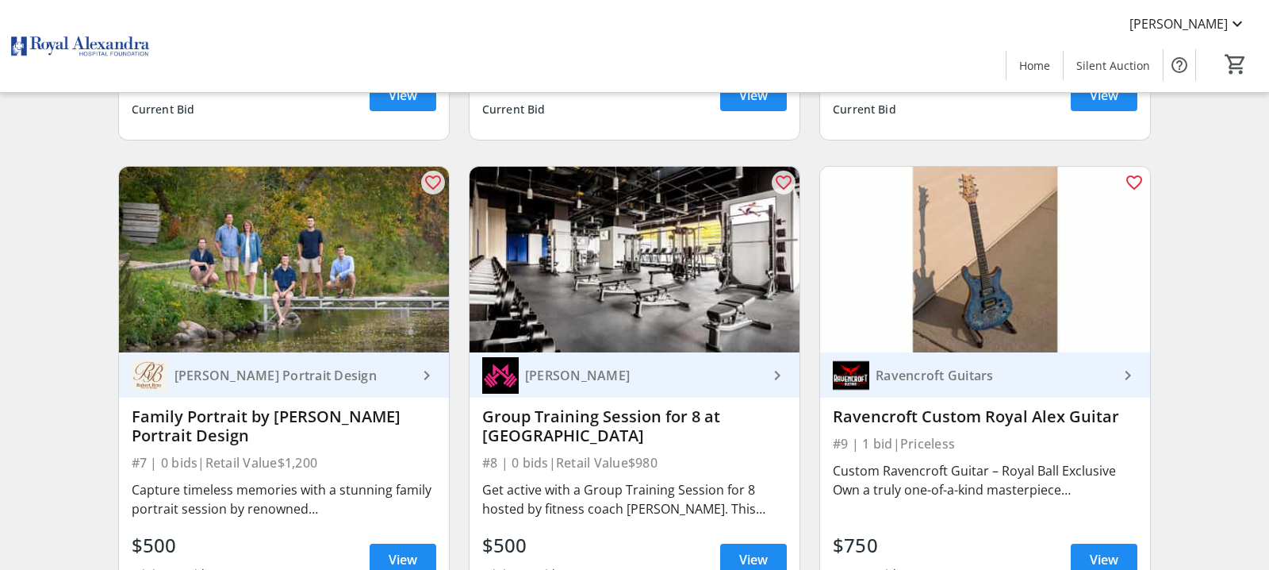
scroll to position [1139, 0]
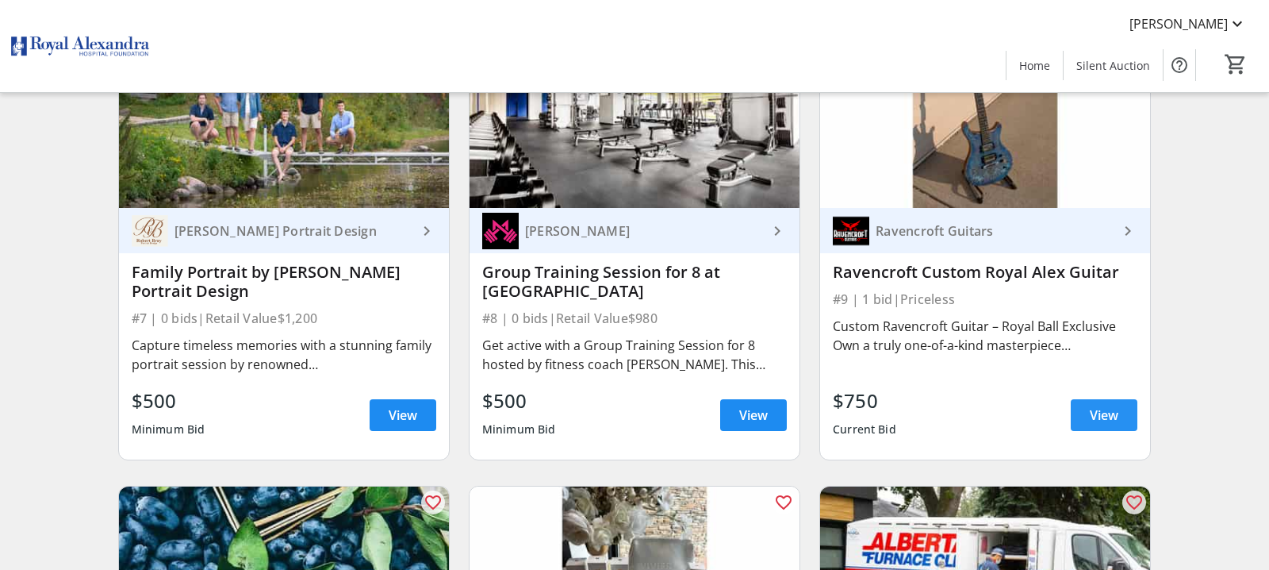
click at [1101, 417] on span "View" at bounding box center [1104, 414] width 29 height 19
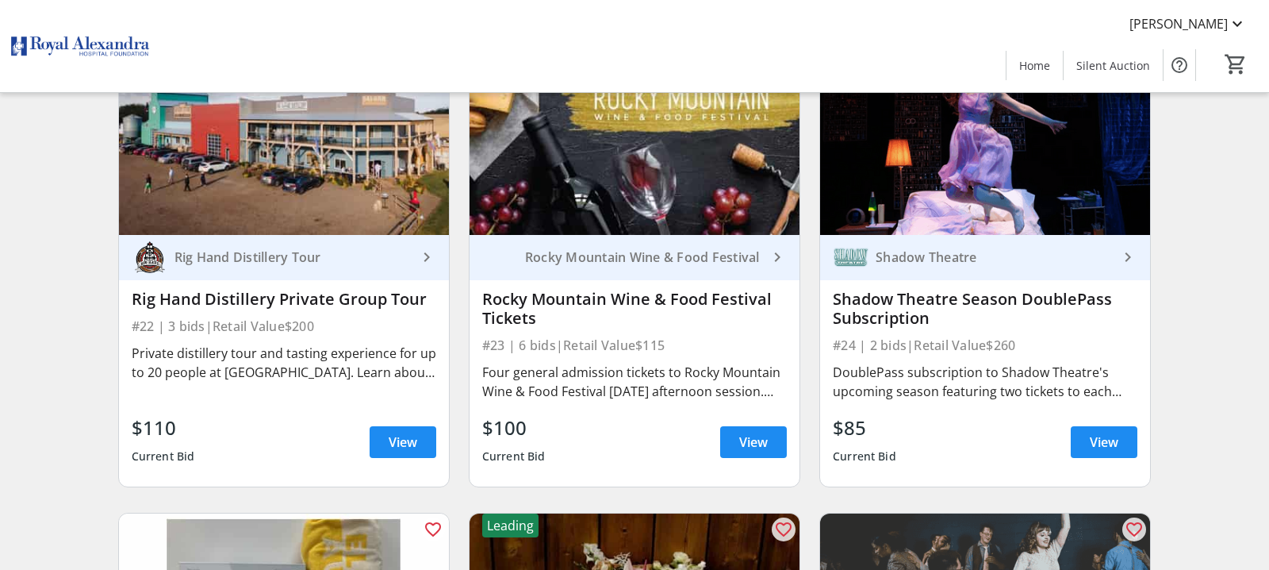
scroll to position [3436, 0]
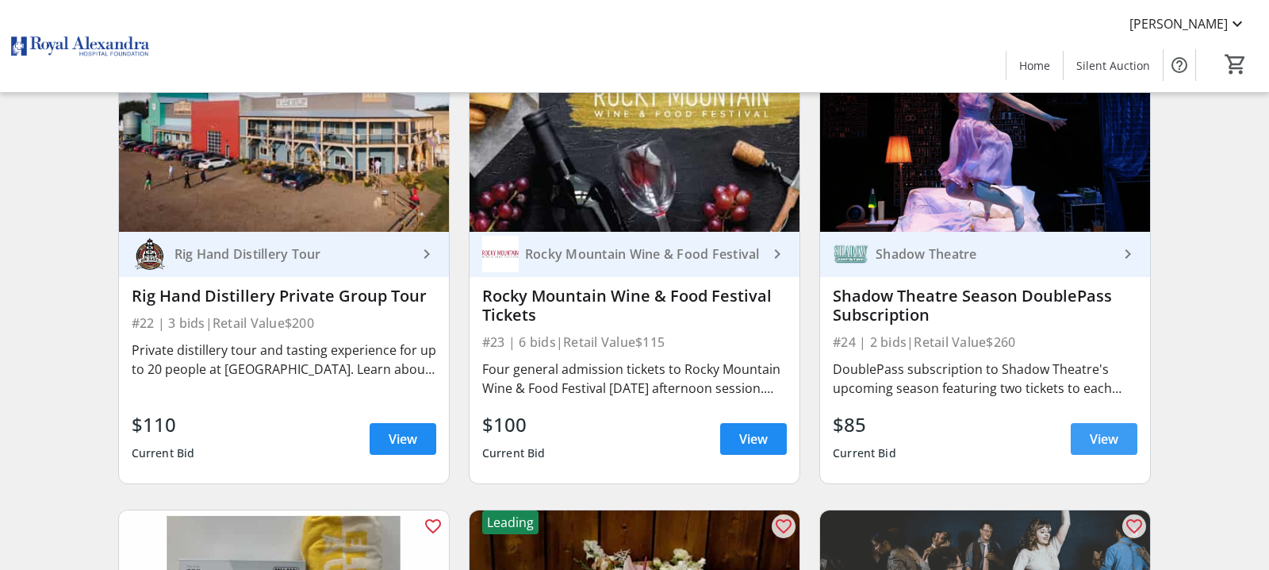
click at [1114, 439] on span "View" at bounding box center [1104, 438] width 29 height 19
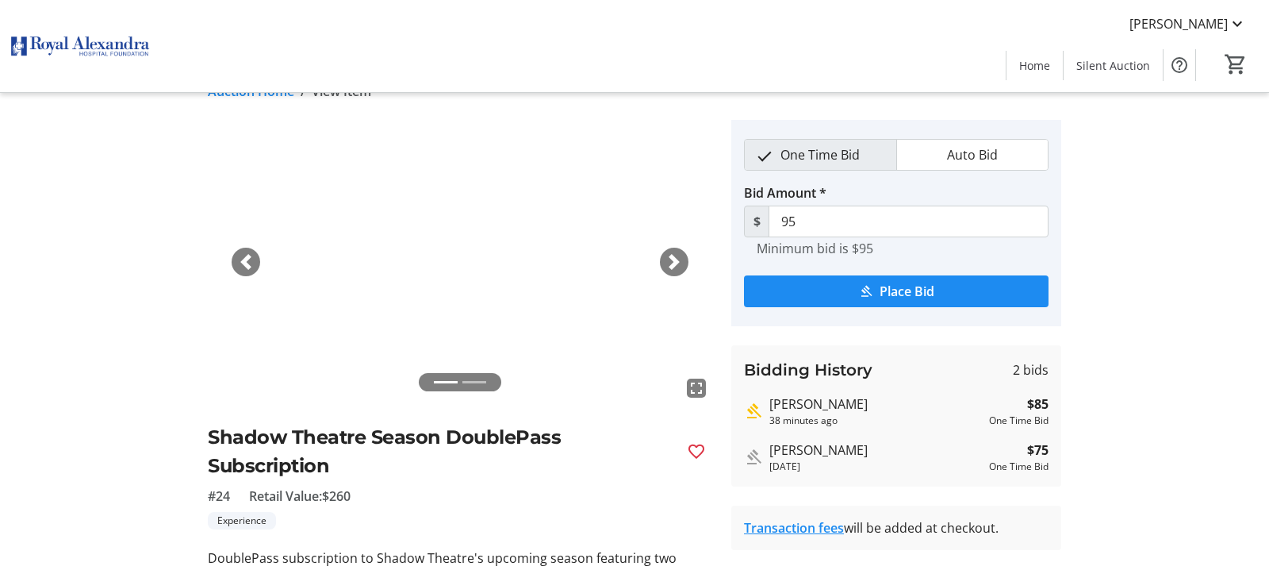
scroll to position [26, 0]
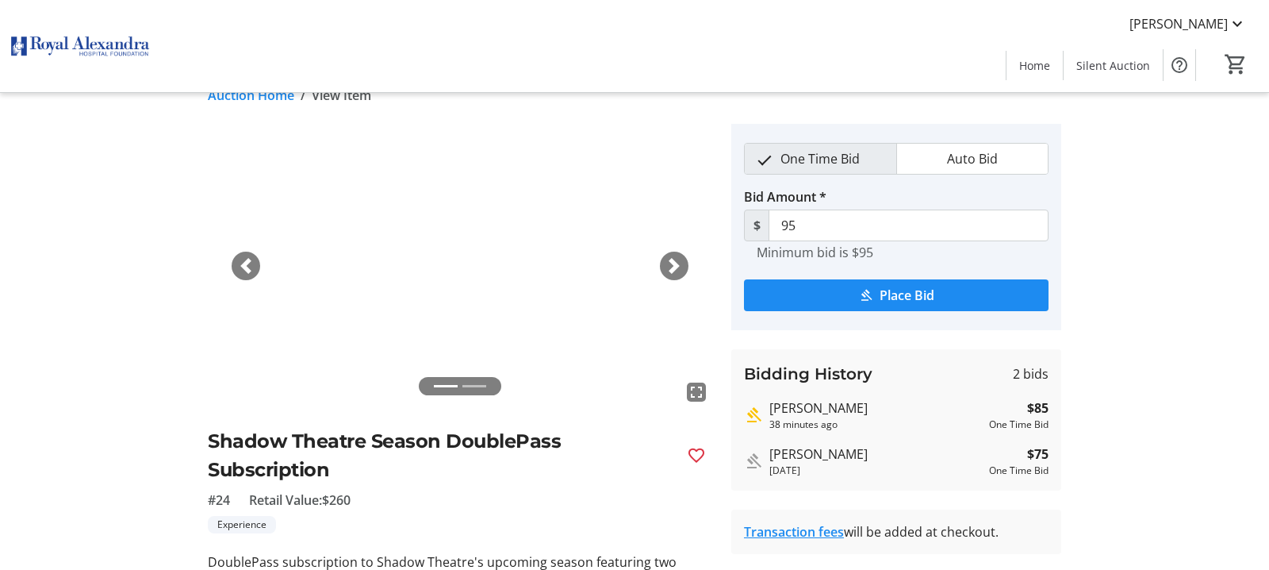
click at [891, 297] on span "Place Bid" at bounding box center [907, 295] width 55 height 19
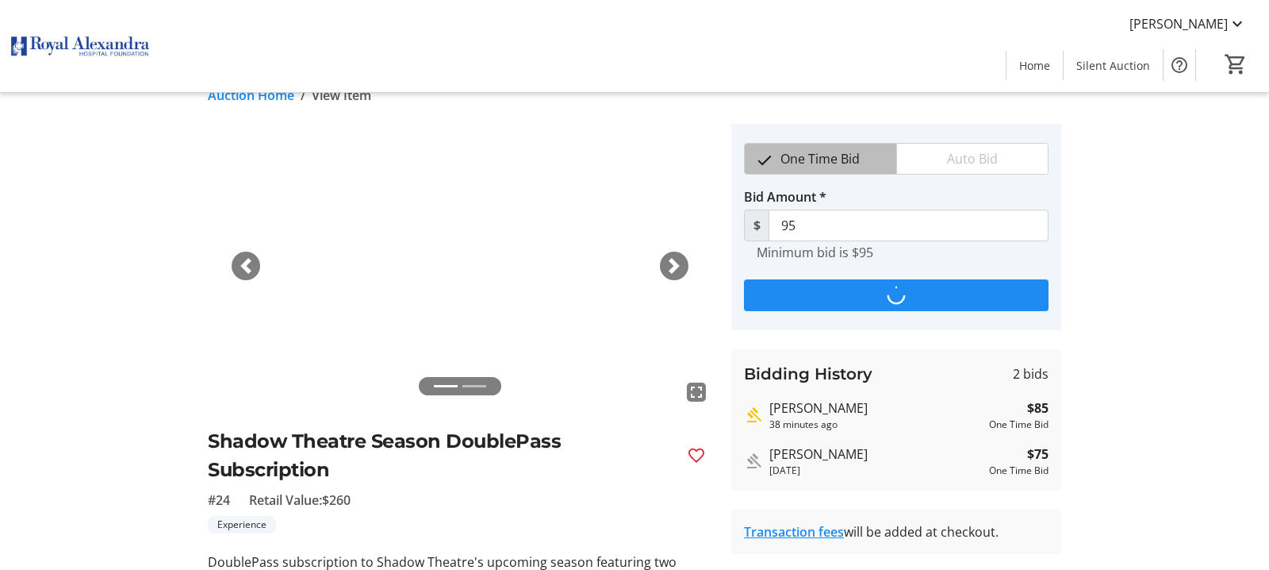
scroll to position [0, 0]
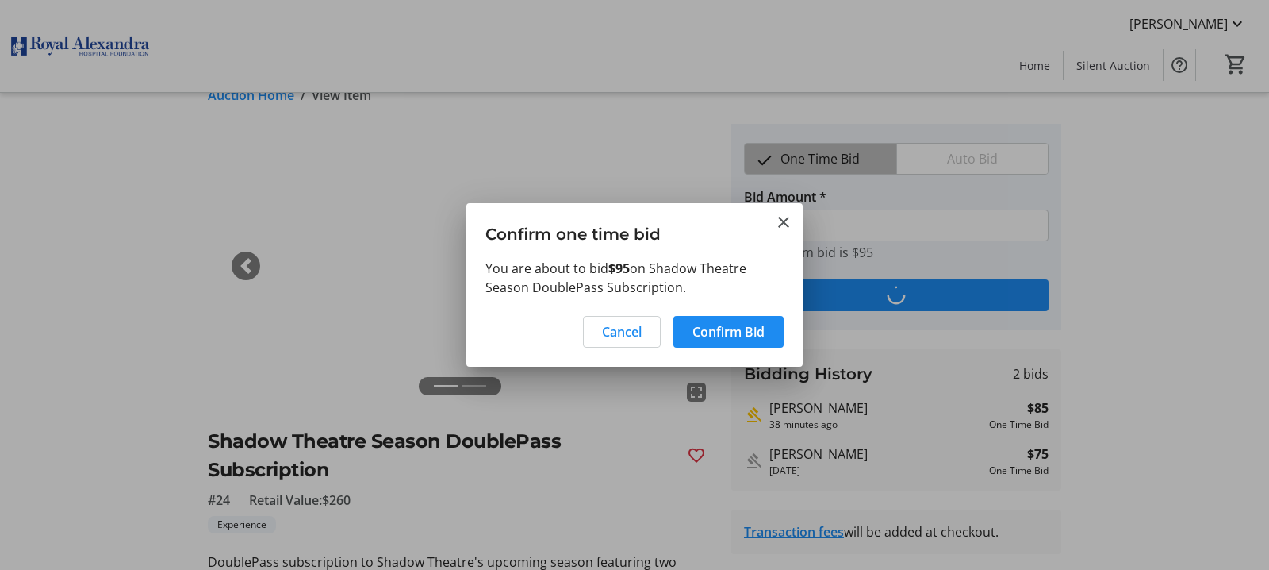
click at [718, 328] on span "Confirm Bid" at bounding box center [728, 331] width 72 height 19
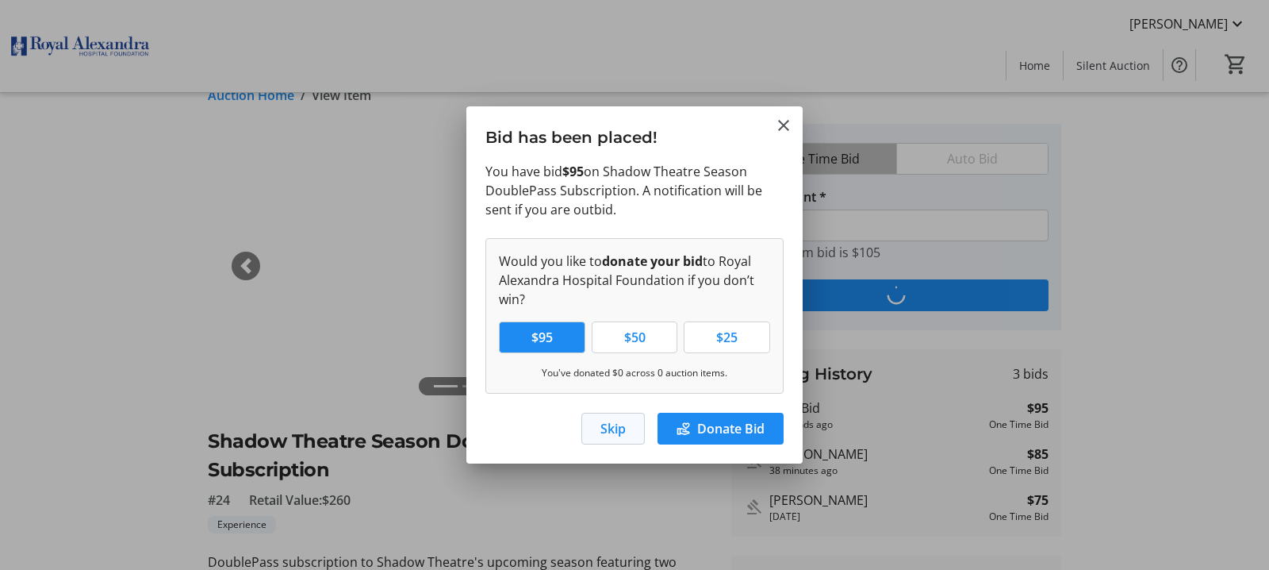
click at [624, 427] on span "Skip" at bounding box center [612, 428] width 25 height 19
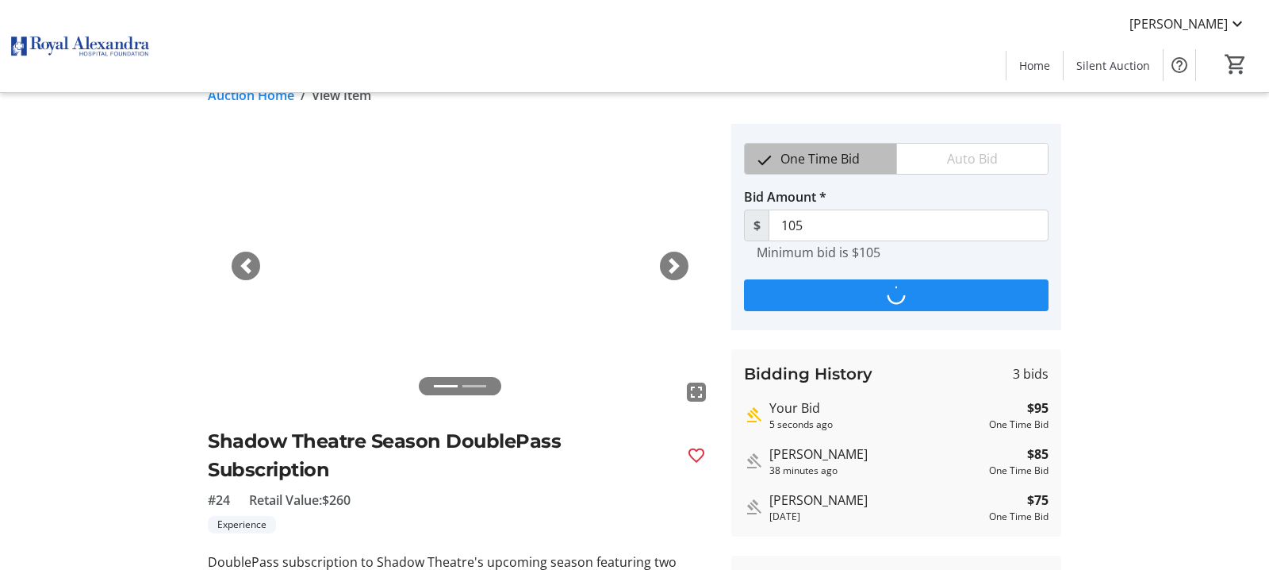
scroll to position [26, 0]
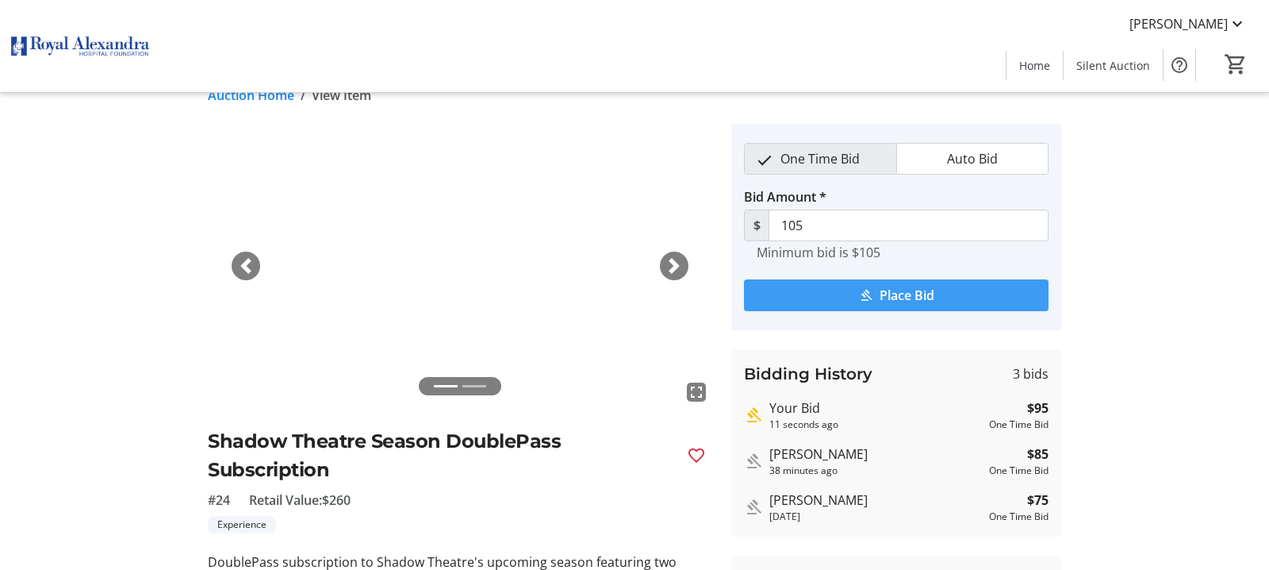
click at [882, 299] on span "Place Bid" at bounding box center [907, 295] width 55 height 19
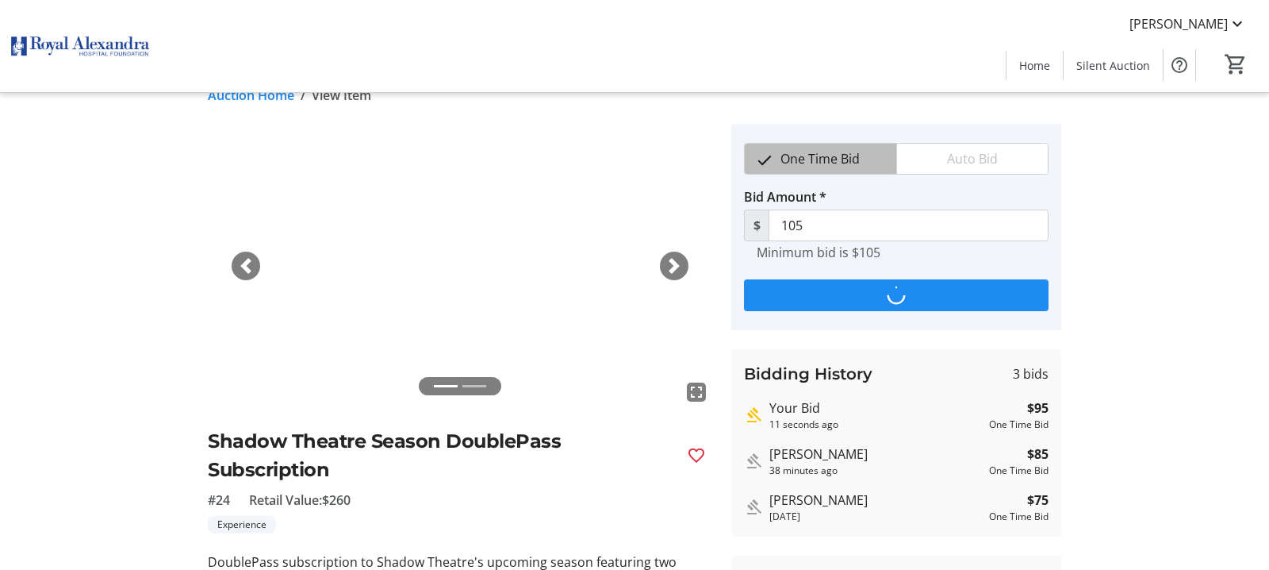
scroll to position [0, 0]
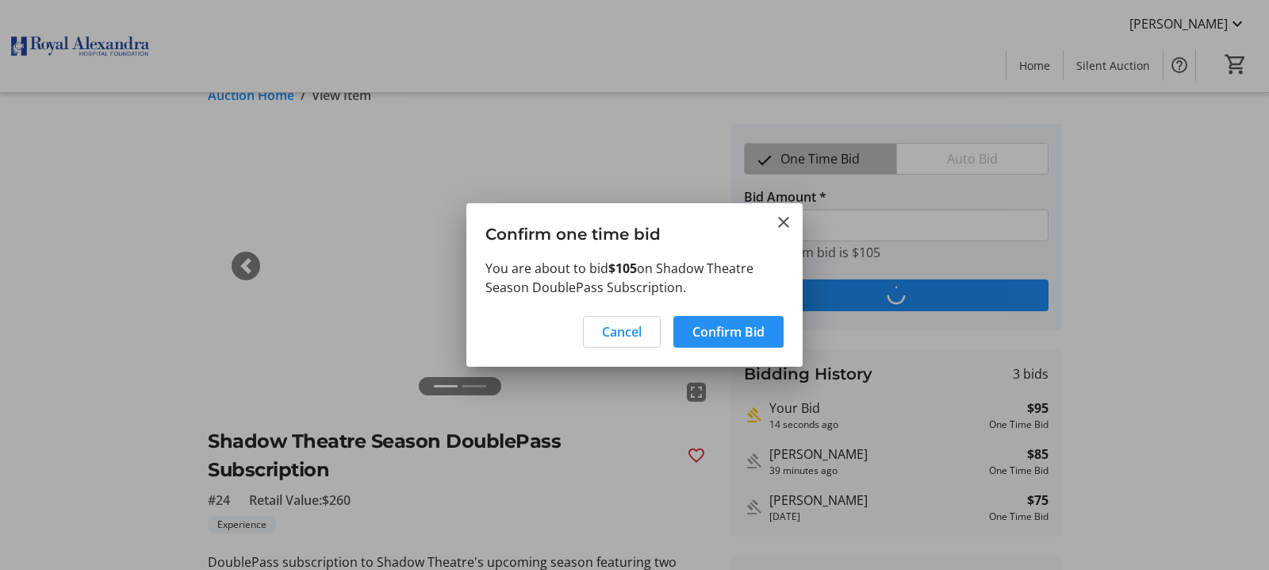
click at [723, 326] on span "Confirm Bid" at bounding box center [728, 331] width 72 height 19
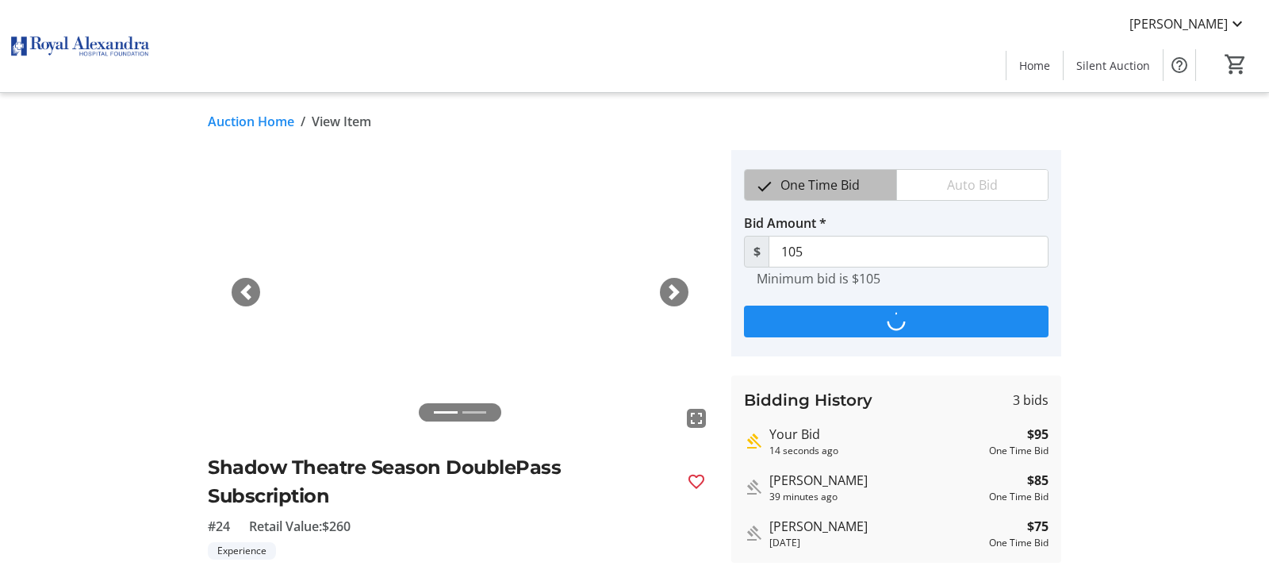
scroll to position [26, 0]
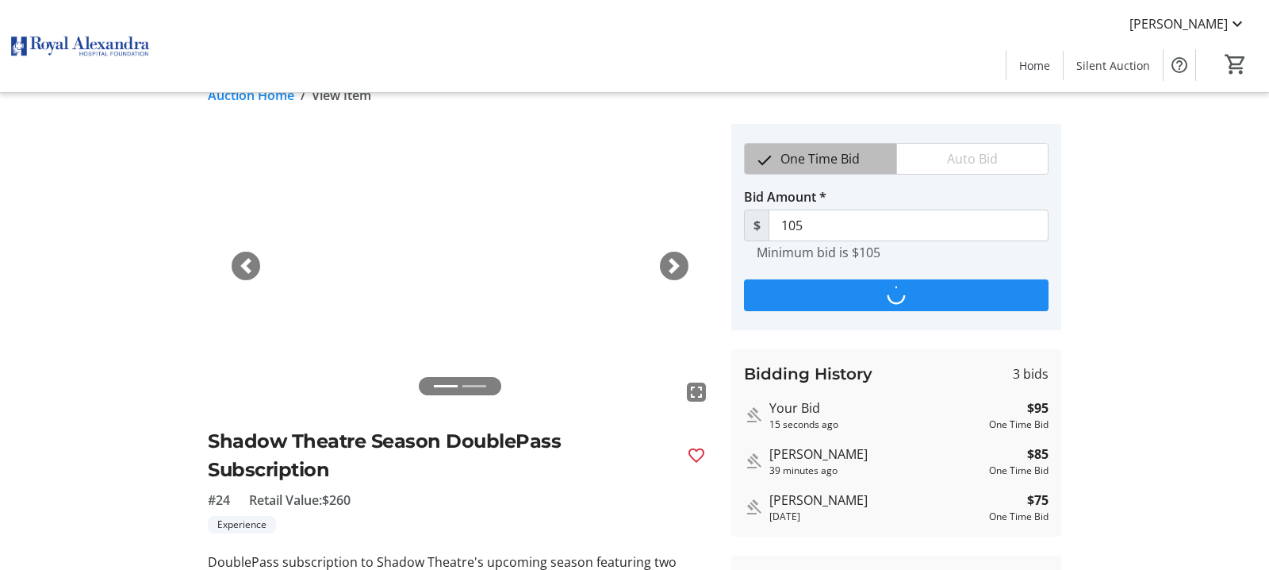
type input "115"
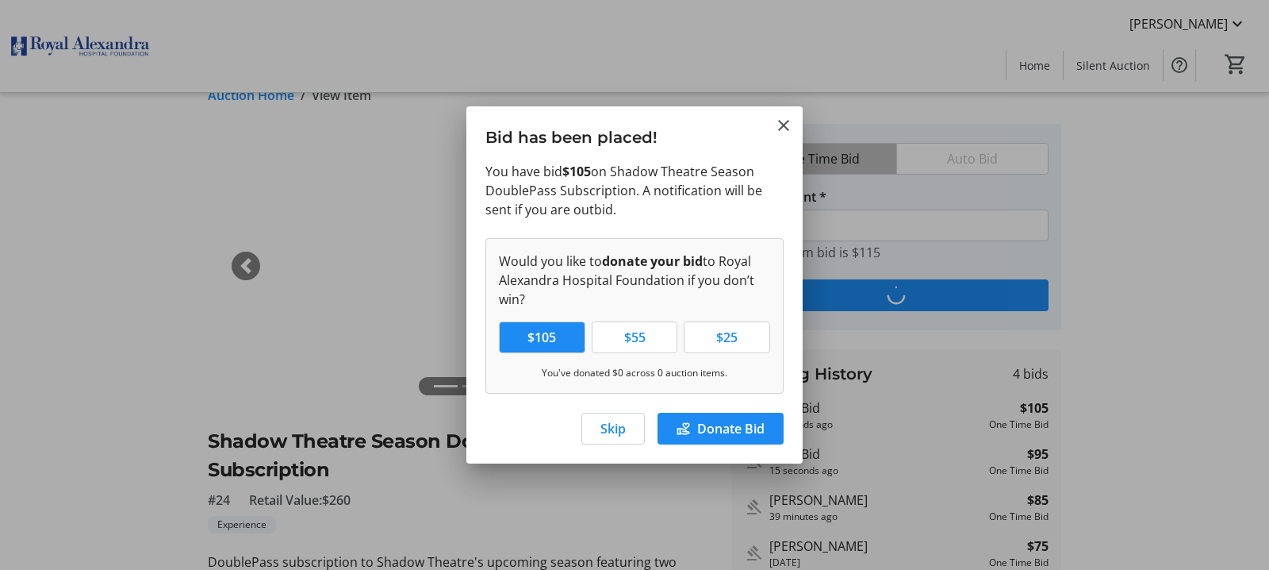
scroll to position [0, 0]
click at [614, 431] on span "Skip" at bounding box center [612, 428] width 25 height 19
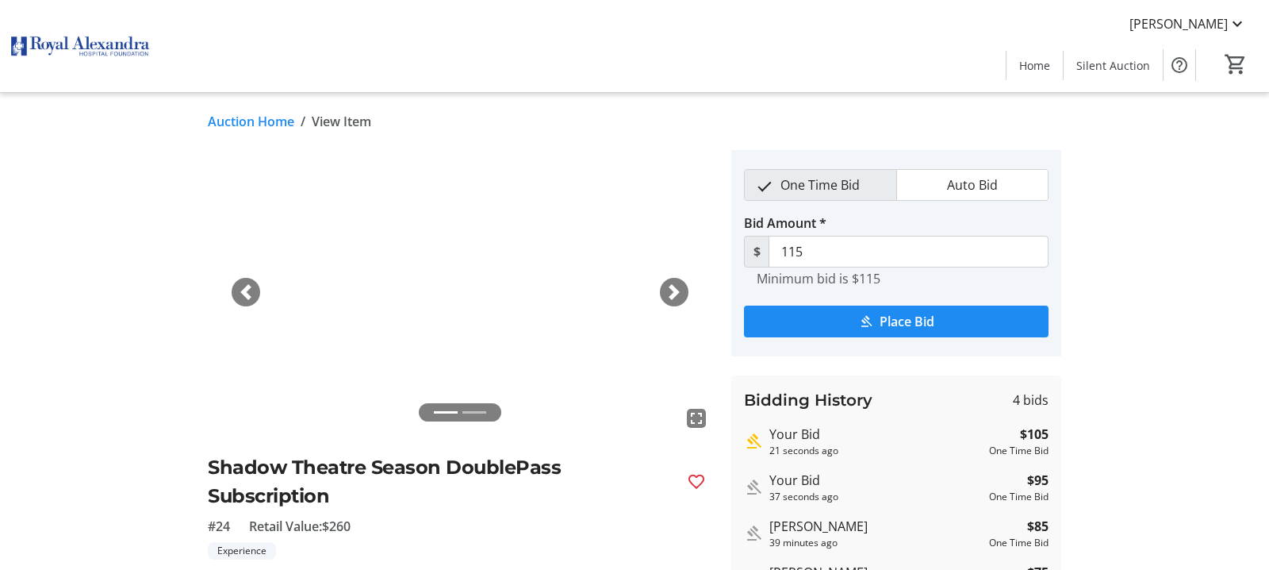
scroll to position [3436, 0]
